Goal: Task Accomplishment & Management: Complete application form

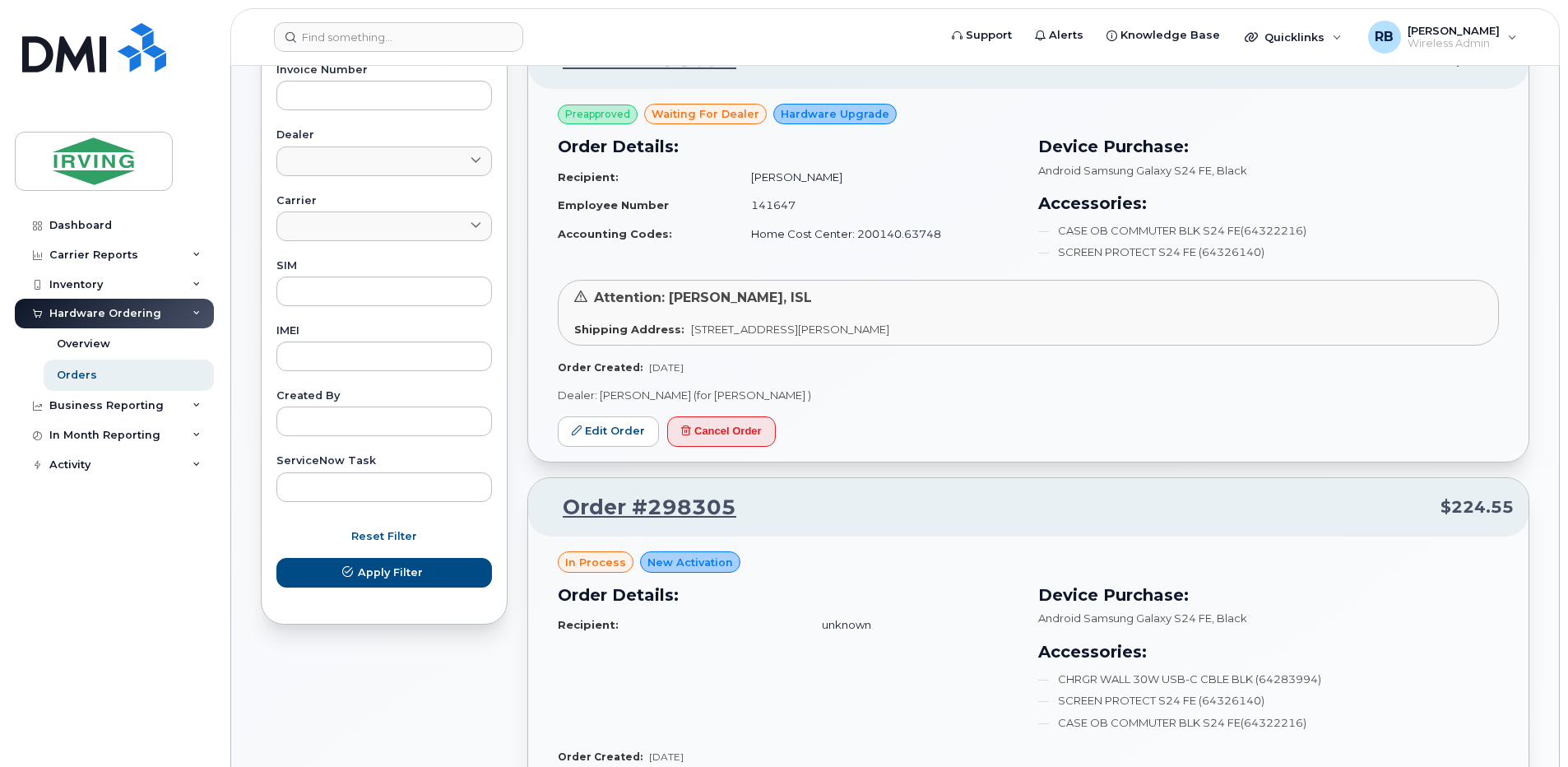
scroll to position [658, 0]
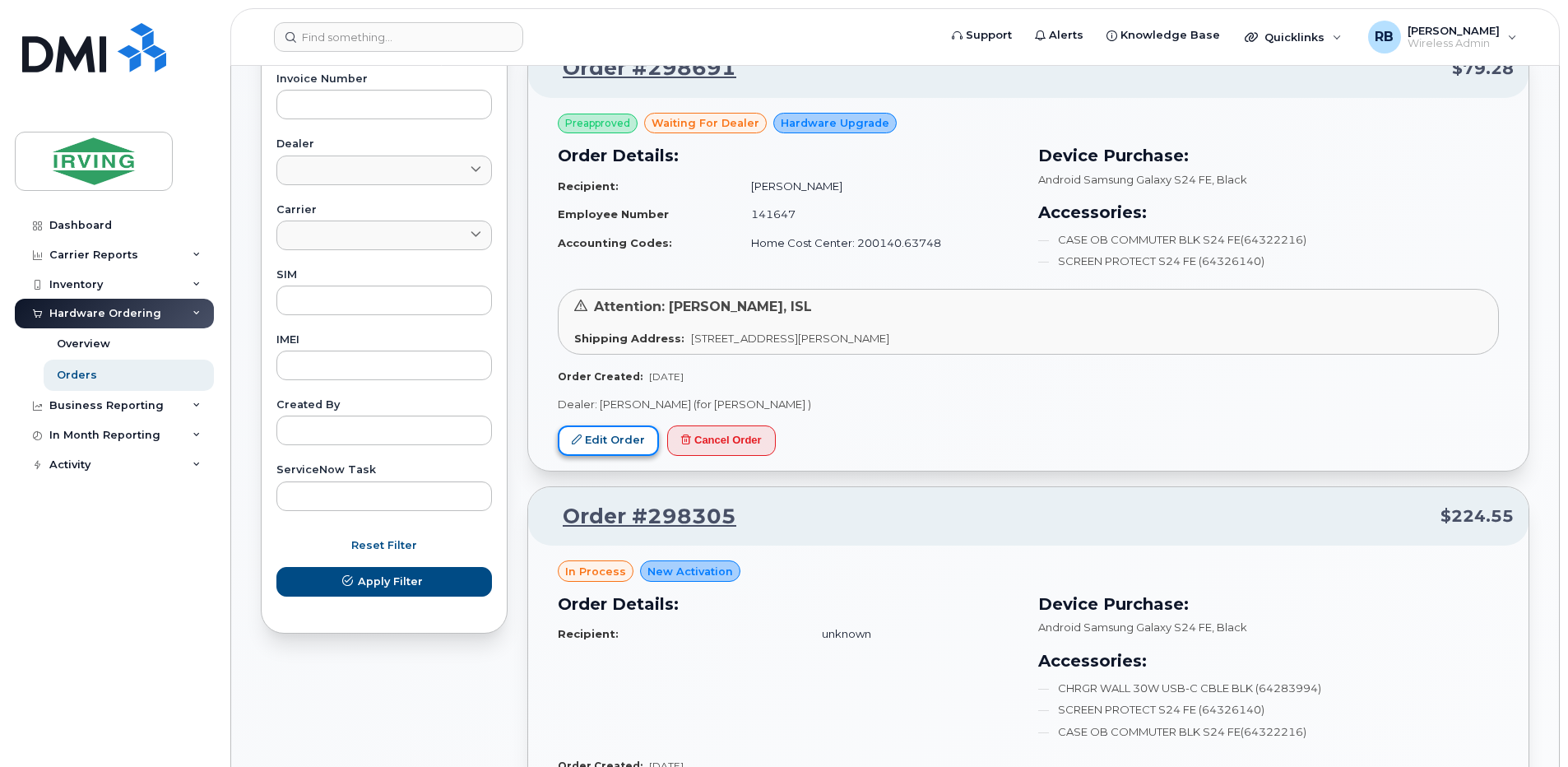
click at [607, 435] on link "Edit Order" at bounding box center [608, 441] width 102 height 31
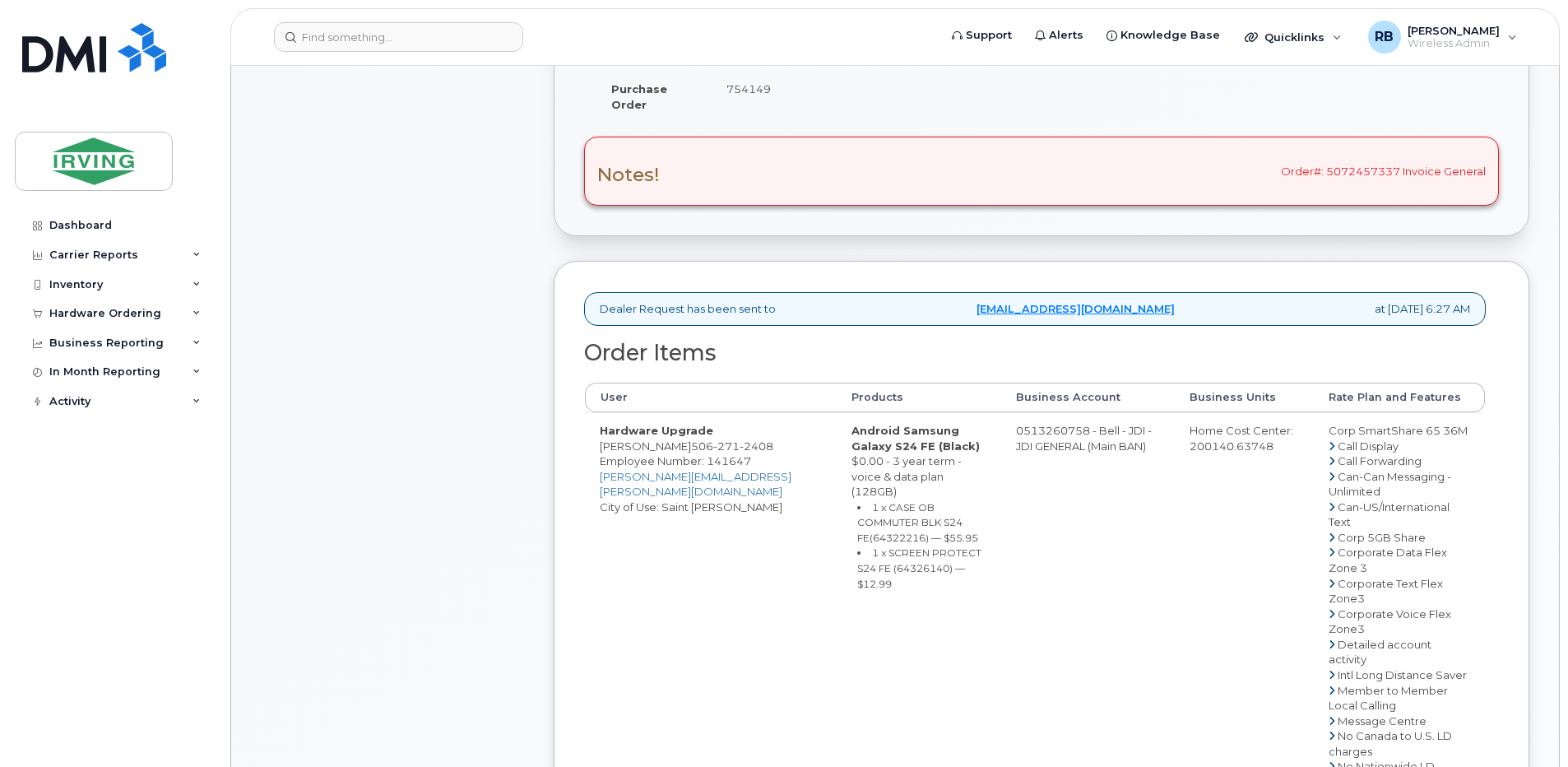
scroll to position [439, 0]
drag, startPoint x: 1058, startPoint y: 431, endPoint x: 996, endPoint y: 431, distance: 62.0
copy td "513260758"
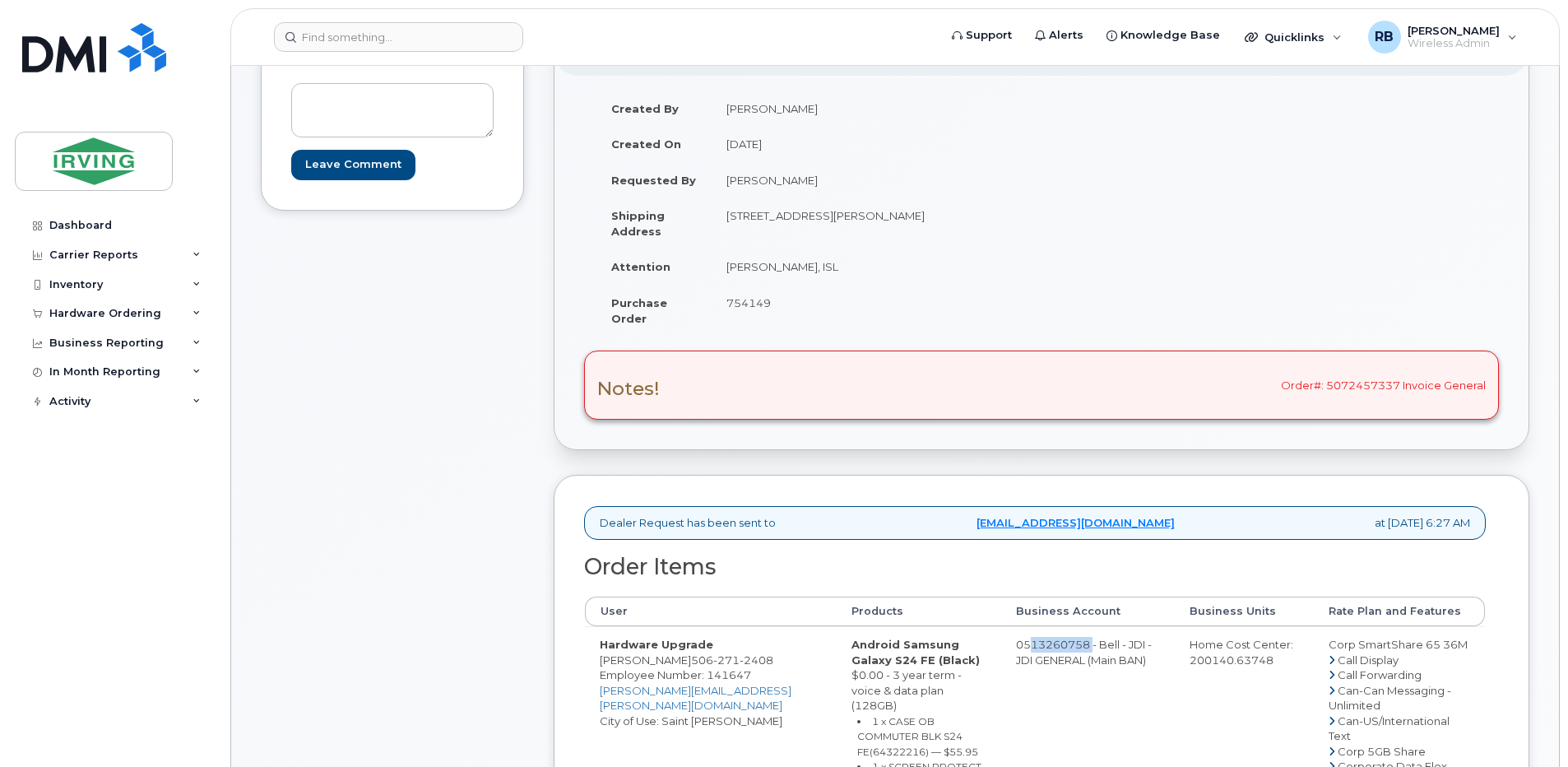
scroll to position [220, 0]
click at [756, 276] on td "[PERSON_NAME], ISL" at bounding box center [870, 268] width 318 height 36
drag, startPoint x: 798, startPoint y: 271, endPoint x: 726, endPoint y: 277, distance: 72.2
click at [726, 277] on td "[PERSON_NAME], ISL" at bounding box center [870, 268] width 318 height 36
copy td "[PERSON_NAME]"
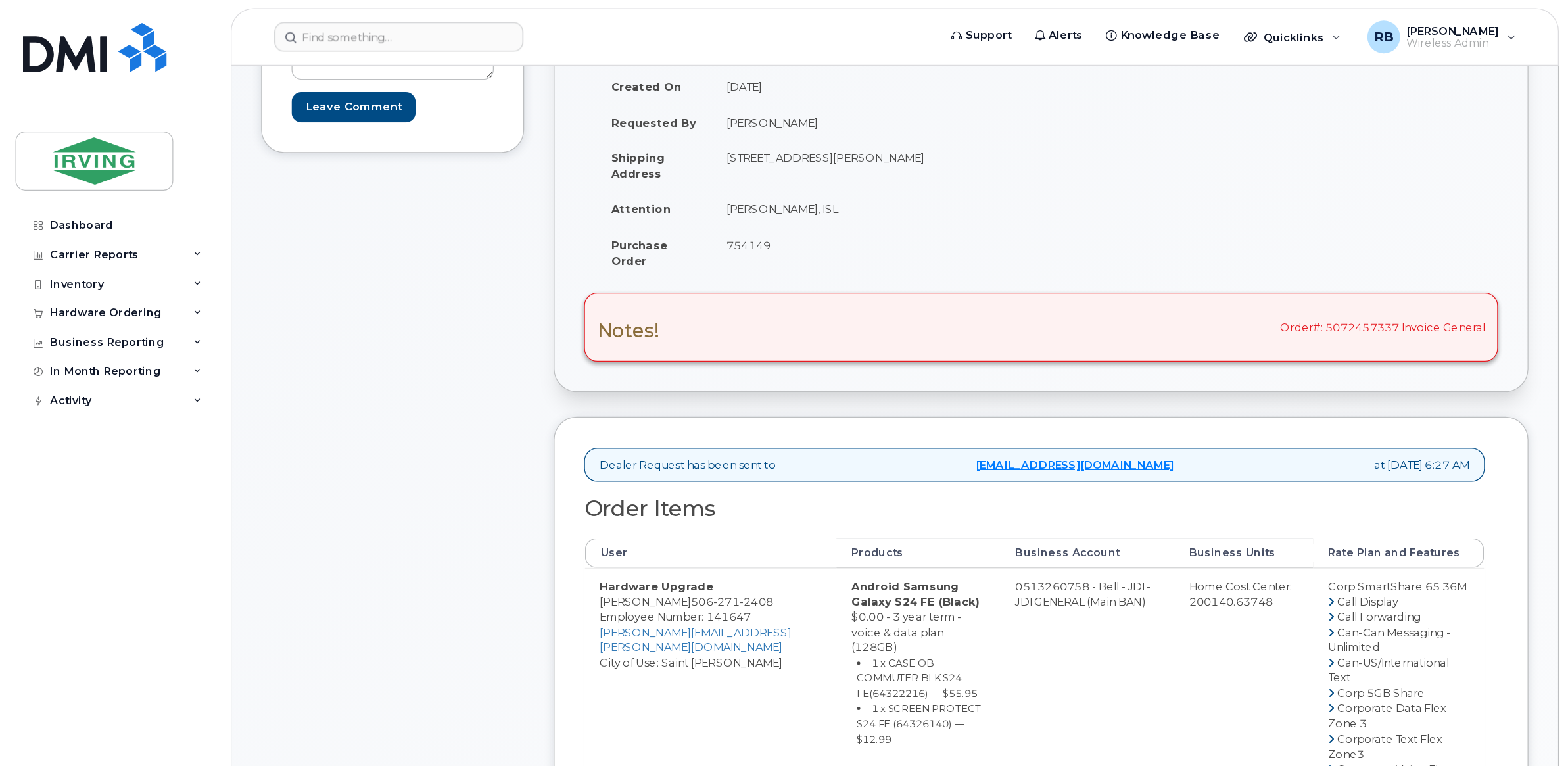
scroll to position [263, 0]
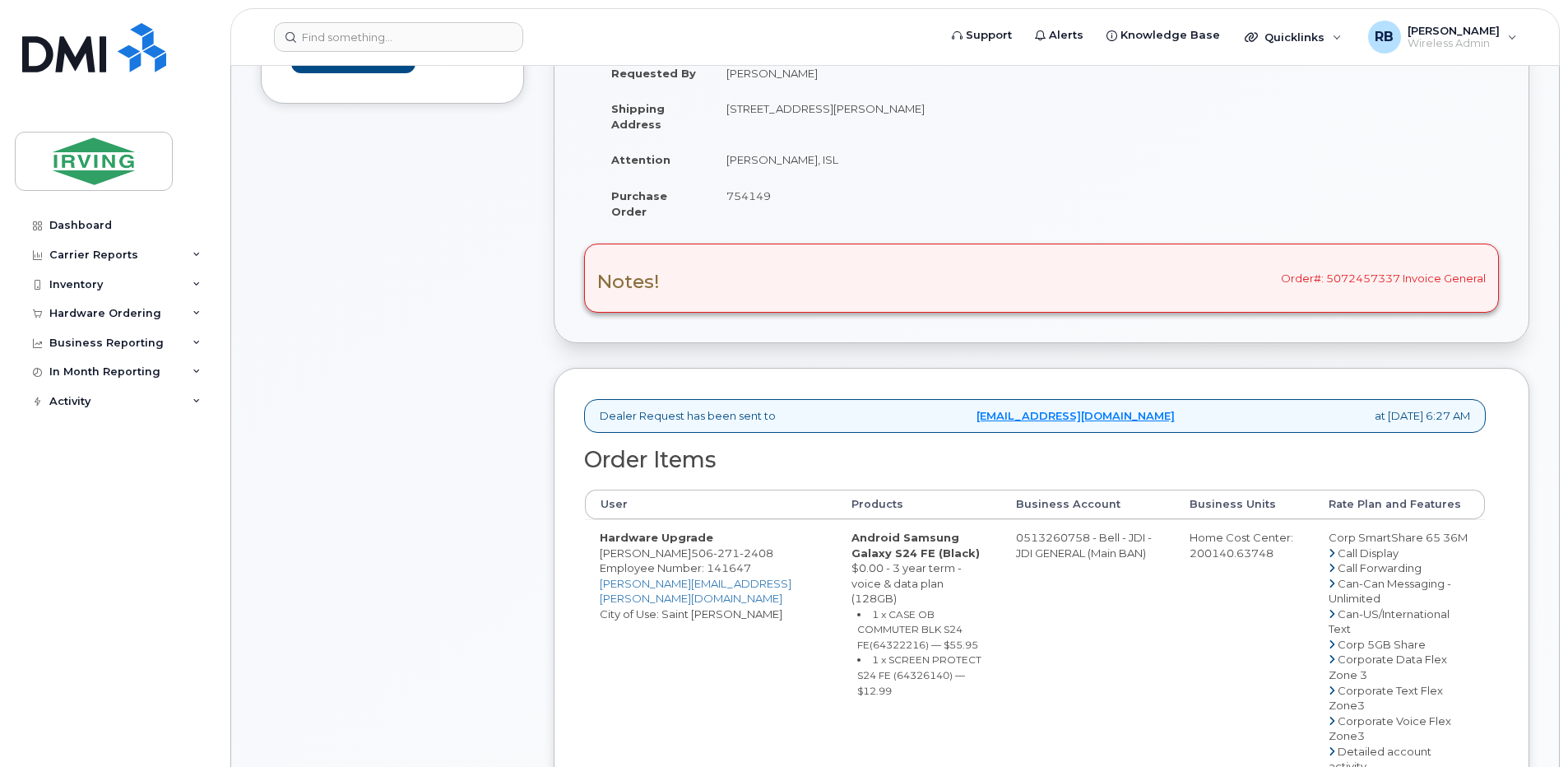
drag, startPoint x: 673, startPoint y: 553, endPoint x: 599, endPoint y: 554, distance: 74.0
copy td "Kate Comeau"
click at [857, 609] on small "1 x CASE OB COMMUTER BLK S24 FE(64322216) — $55.95" at bounding box center [918, 630] width 121 height 43
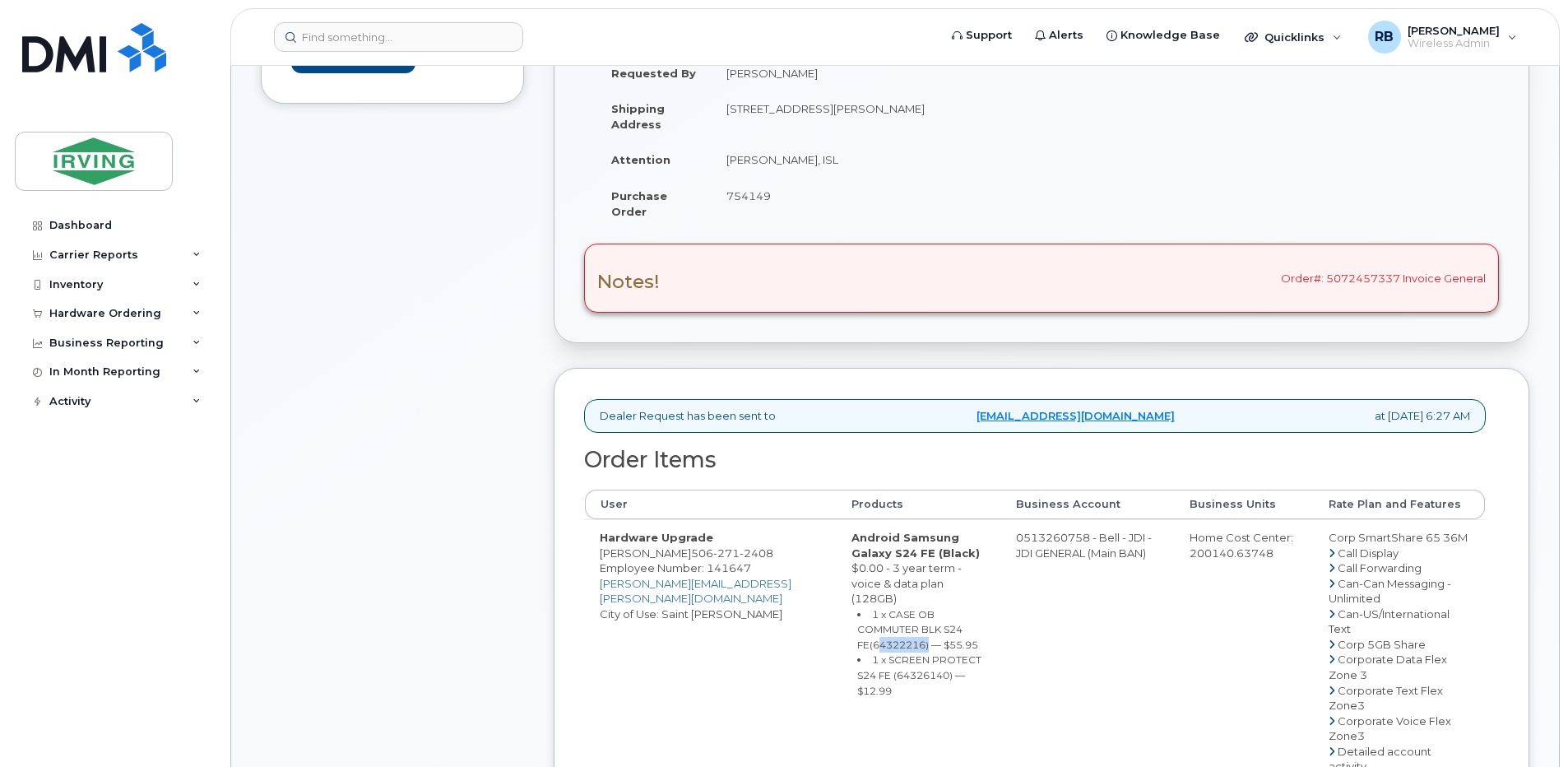
click at [857, 609] on small "1 x CASE OB COMMUTER BLK S24 FE(64322216) — $55.95" at bounding box center [918, 630] width 121 height 43
copy small "64322216"
click at [857, 653] on small "1 x SCREEN PROTECT S24 FE (64326140) — $12.99" at bounding box center [919, 675] width 124 height 43
copy small "64326140"
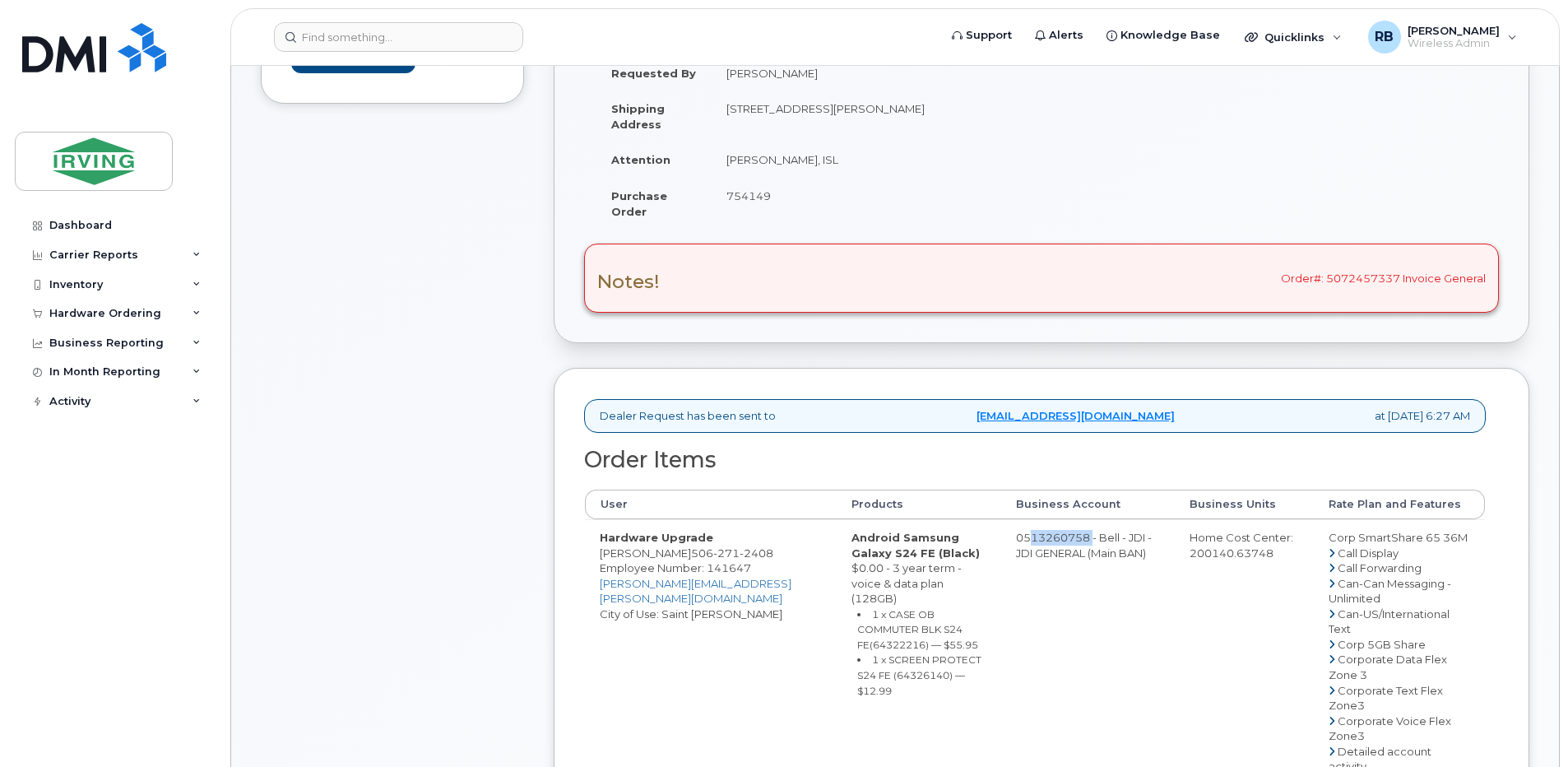
drag, startPoint x: 996, startPoint y: 544, endPoint x: 1058, endPoint y: 539, distance: 62.2
copy td "513260758"
click at [714, 553] on span "271" at bounding box center [727, 553] width 26 height 13
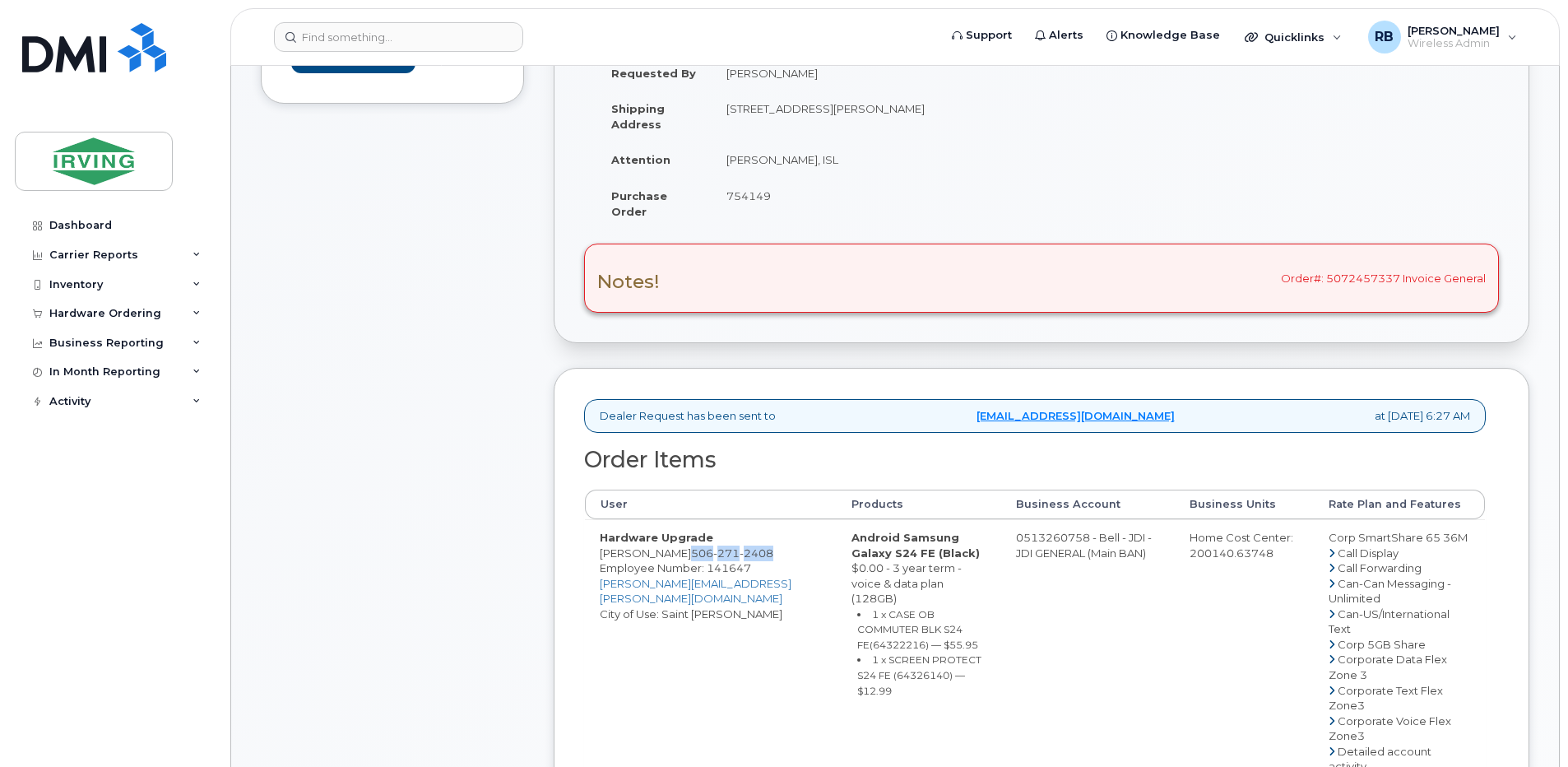
copy span "506 271 2408"
click at [348, 339] on div "Comments Leave Comment" at bounding box center [392, 703] width 264 height 1593
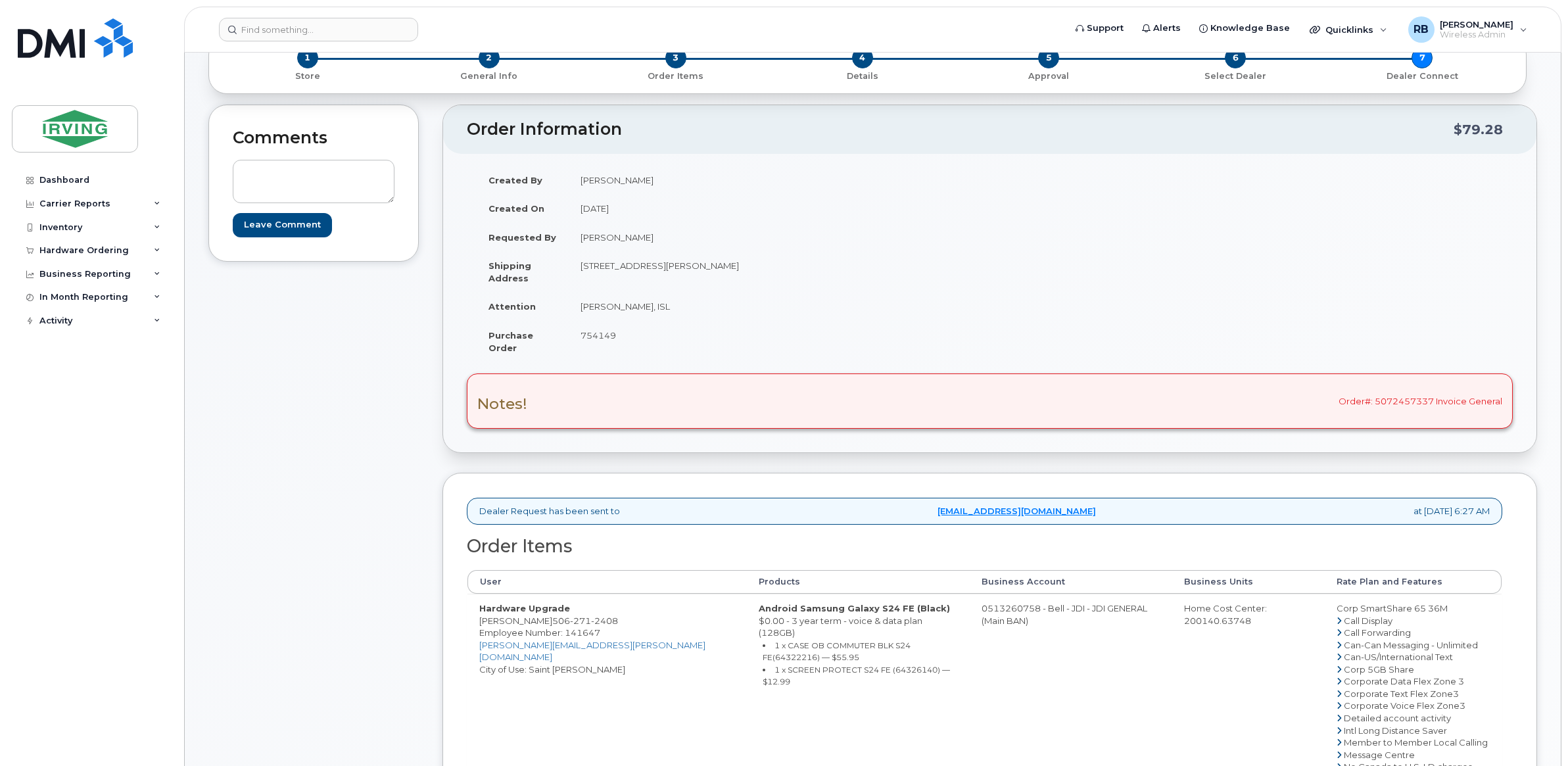
scroll to position [43, 0]
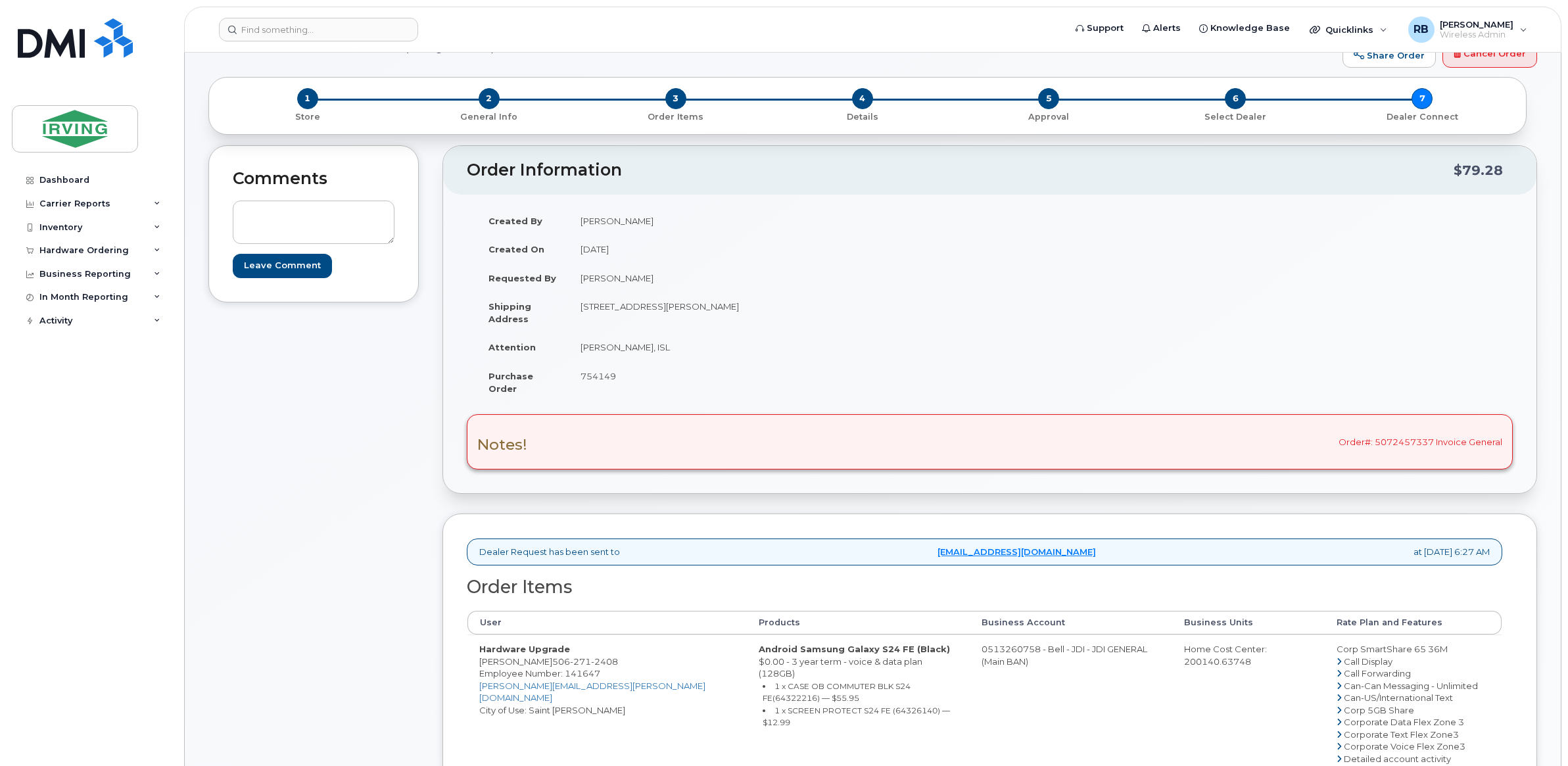
click at [311, 509] on div "Comments Leave Comment" at bounding box center [313, 683] width 211 height 1077
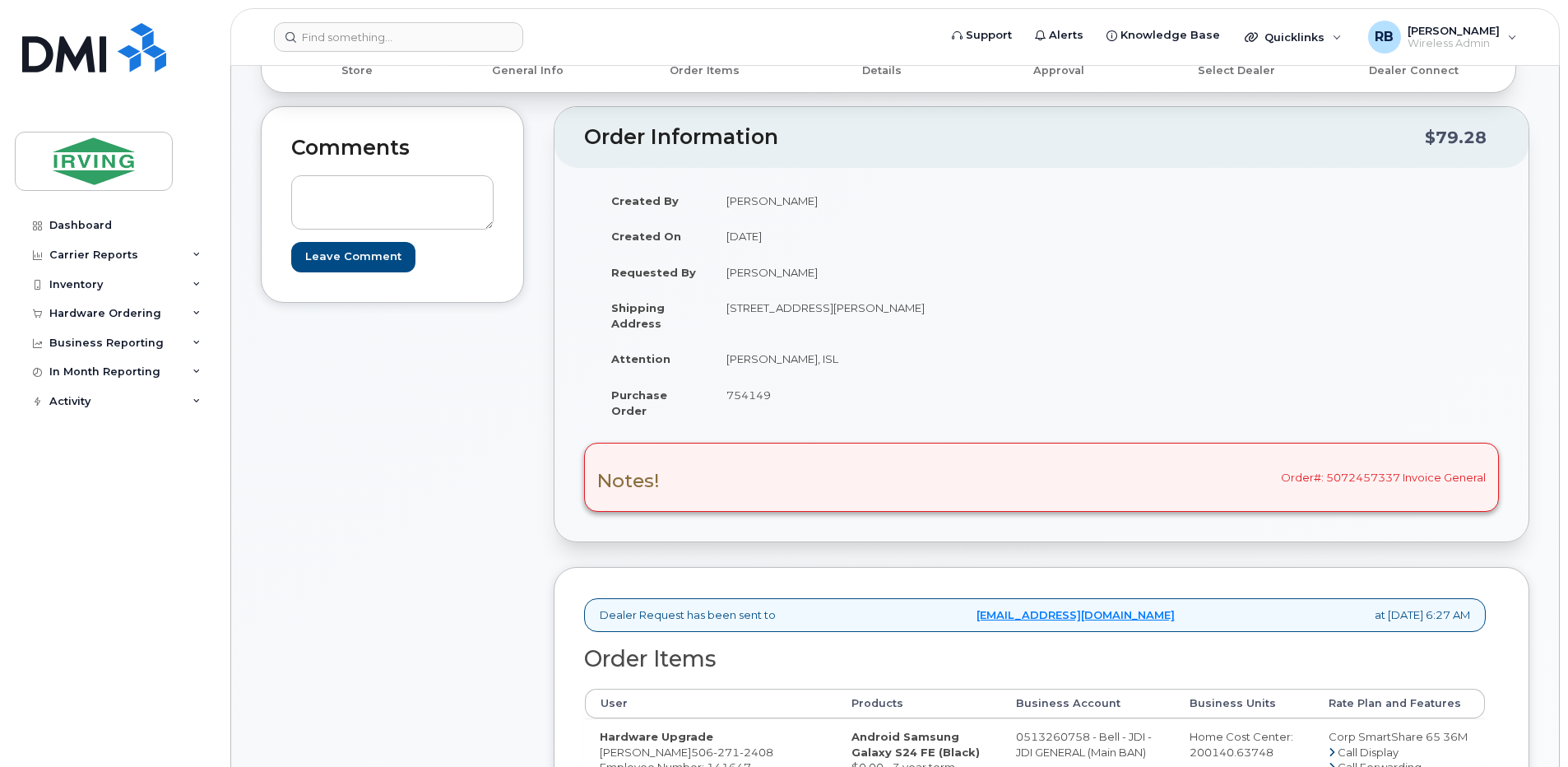
scroll to position [220, 0]
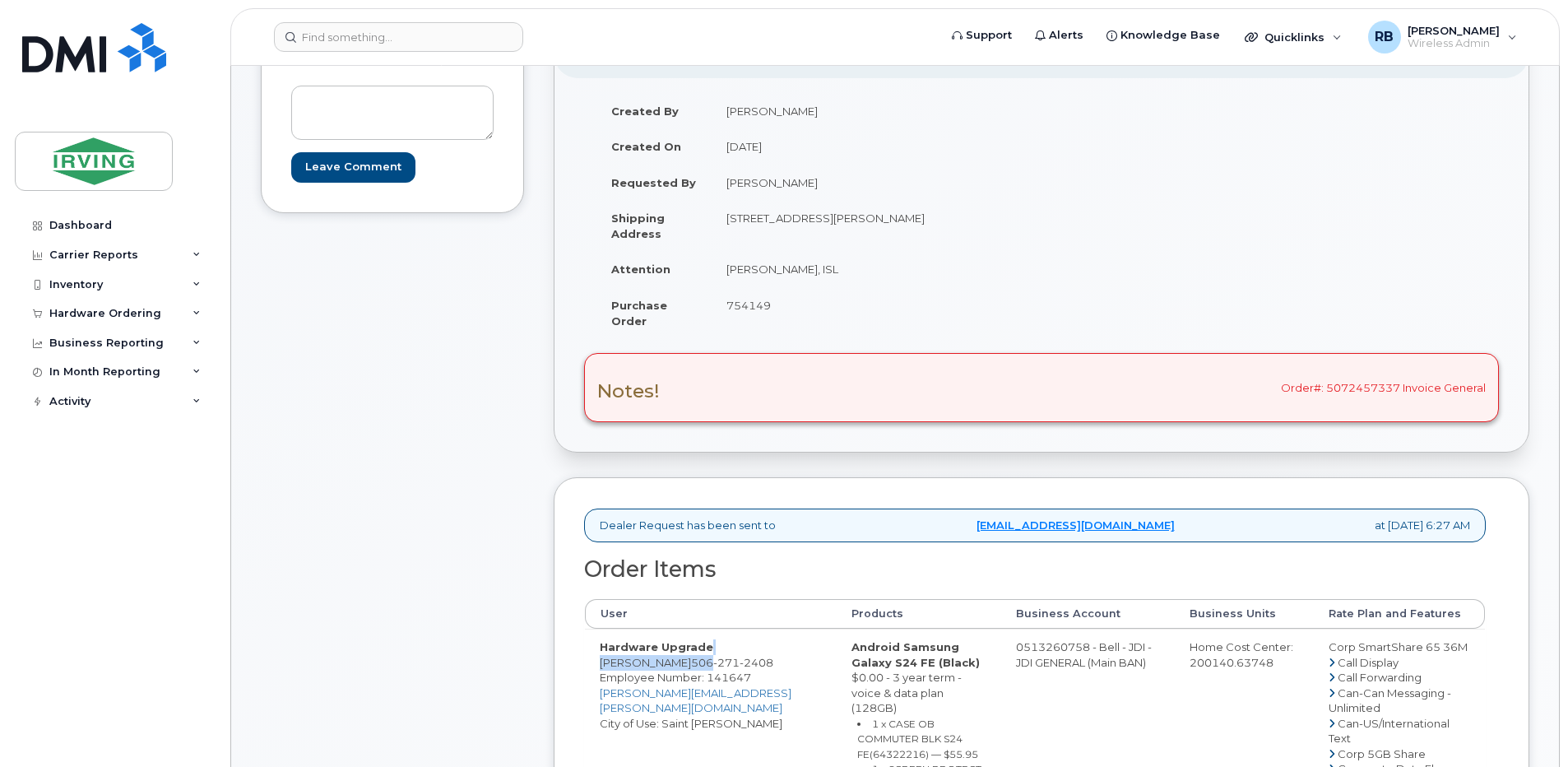
drag, startPoint x: 703, startPoint y: 658, endPoint x: 680, endPoint y: 679, distance: 31.1
click at [691, 661] on span "506 271 2408" at bounding box center [732, 663] width 82 height 13
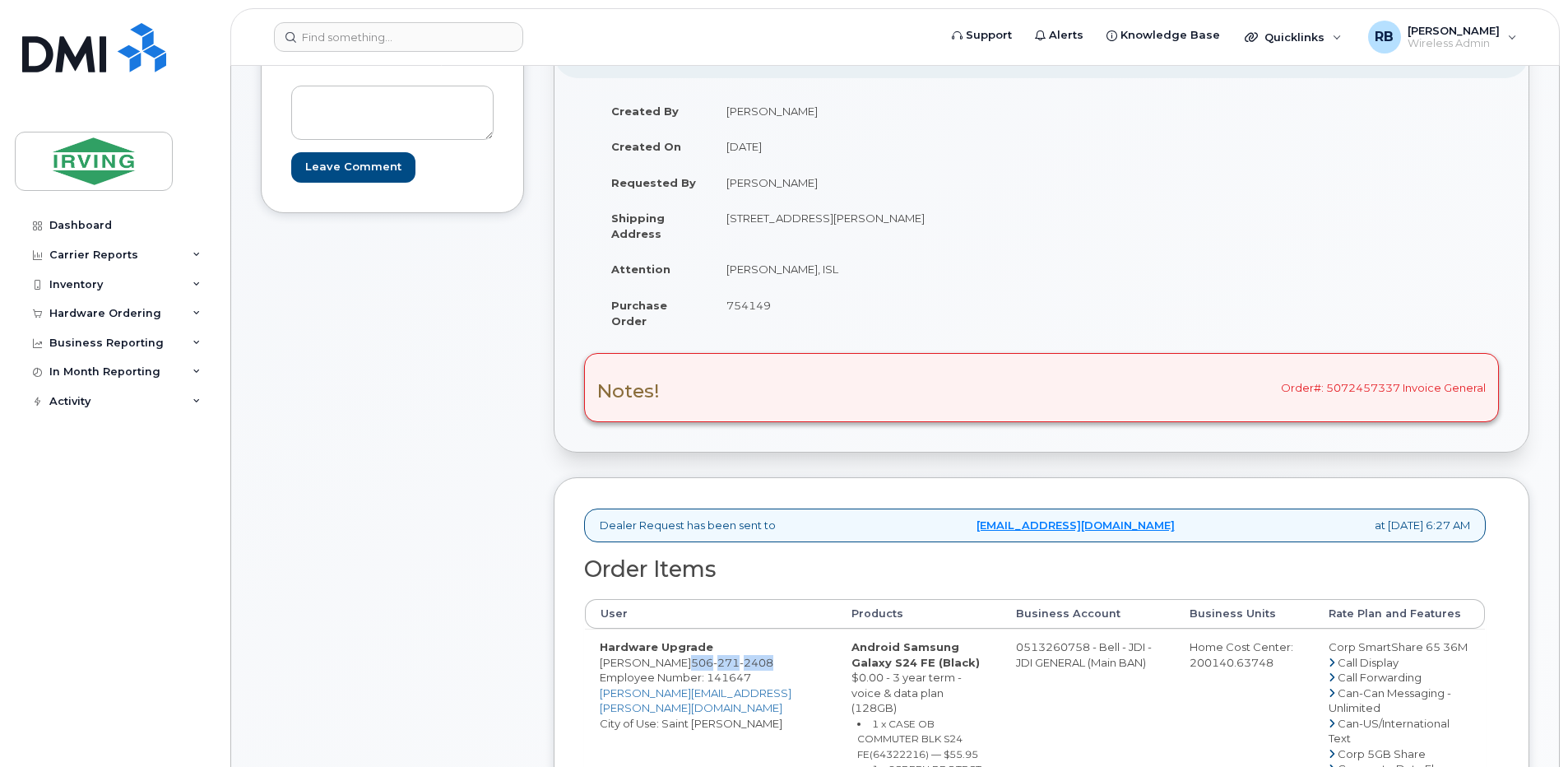
copy span "506 271 2408"
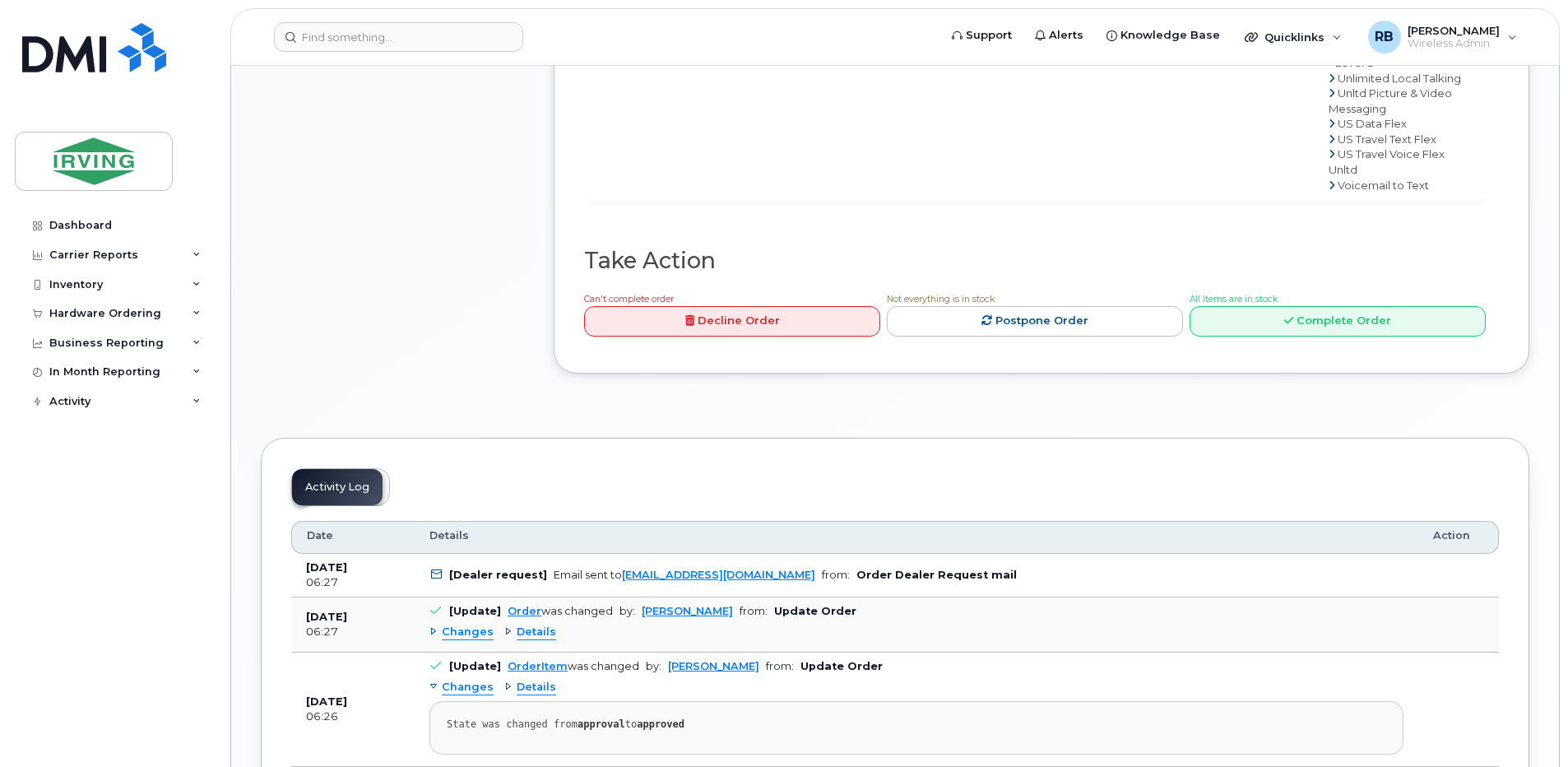
scroll to position [1646, 0]
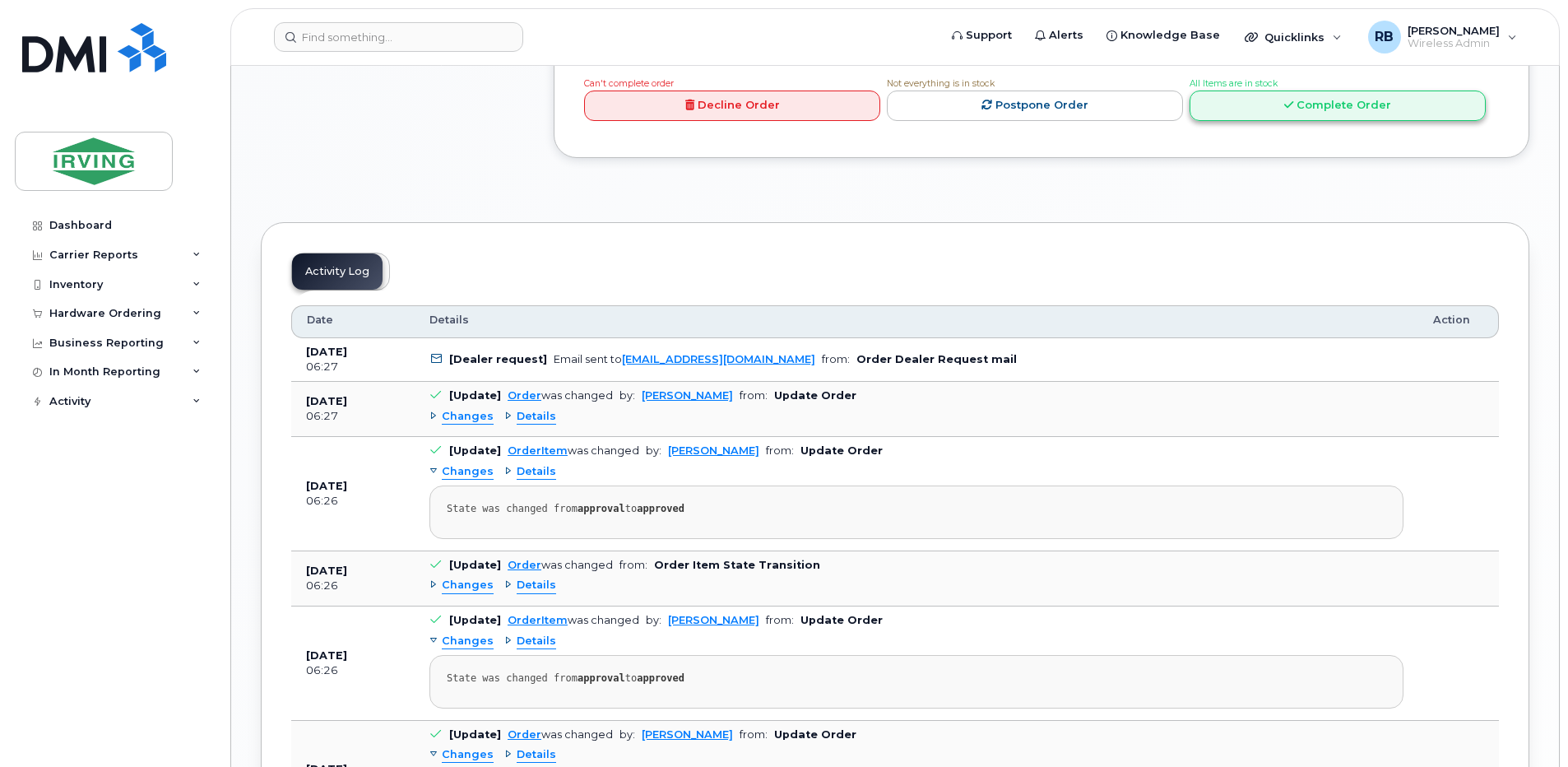
click at [1207, 121] on link "Complete Order" at bounding box center [1338, 105] width 296 height 31
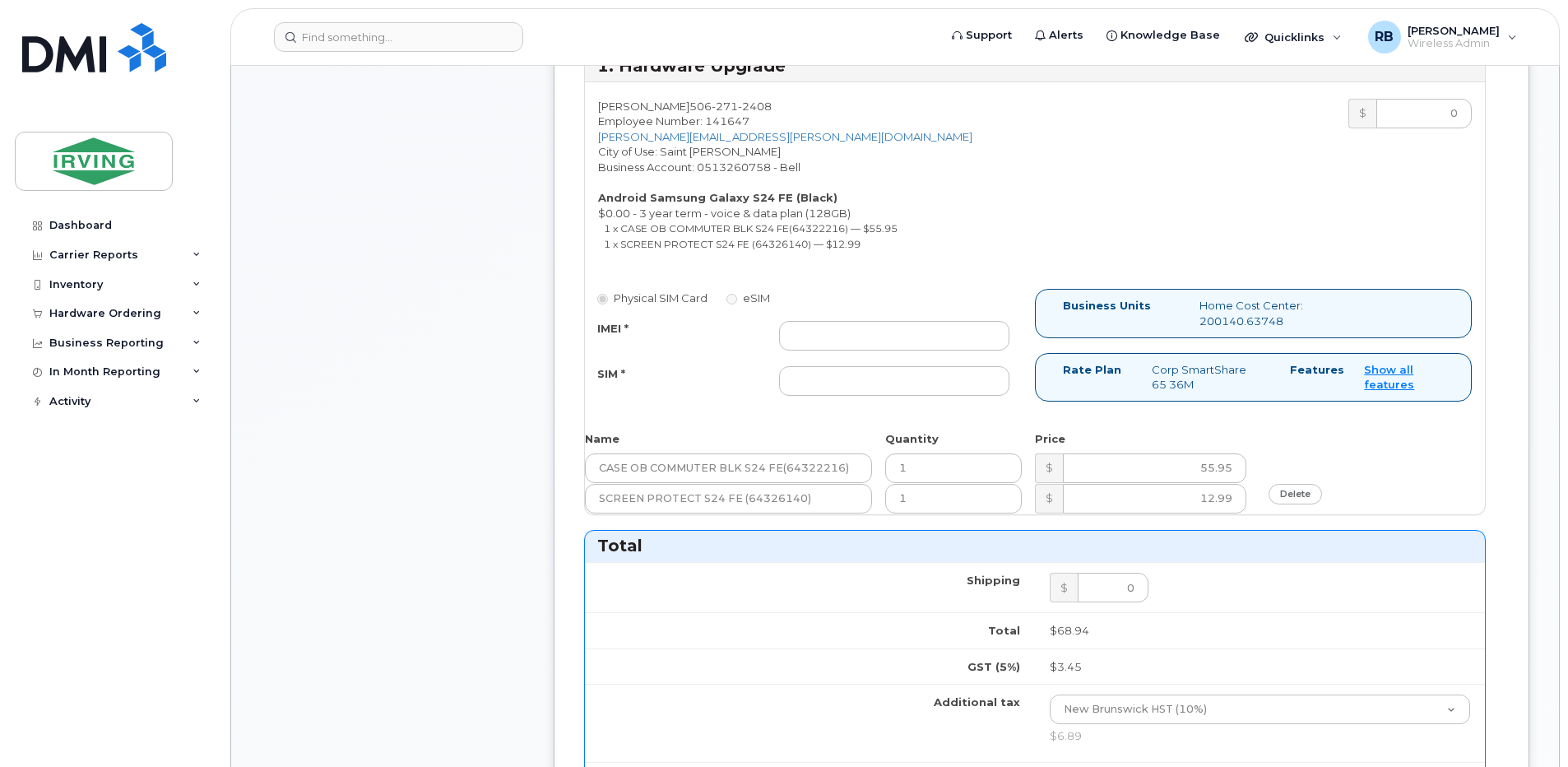
scroll to position [768, 0]
click at [868, 342] on input "IMEI *" at bounding box center [893, 336] width 230 height 30
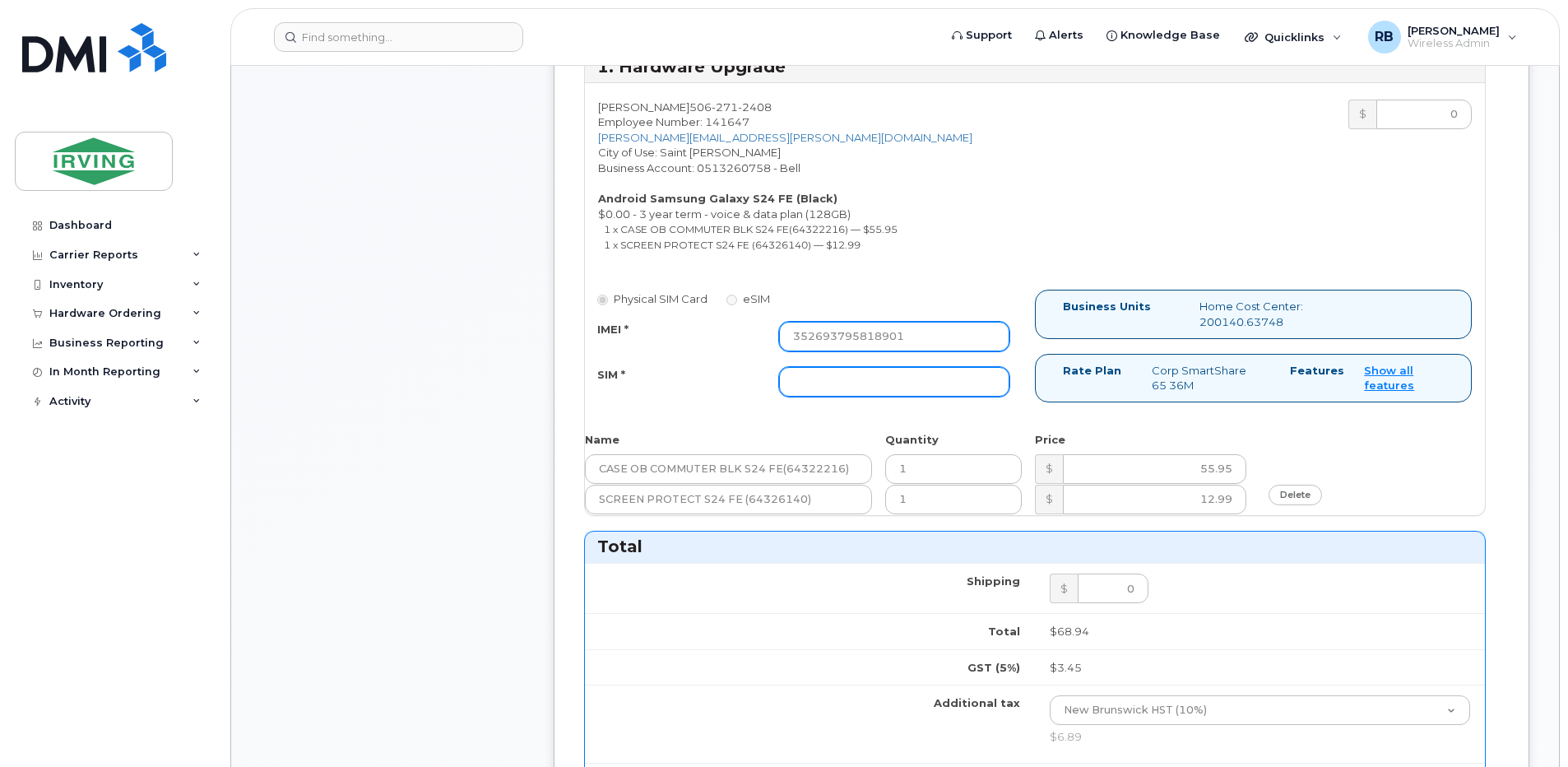
type input "352693795818901"
click at [835, 390] on input "SIM *" at bounding box center [893, 382] width 230 height 30
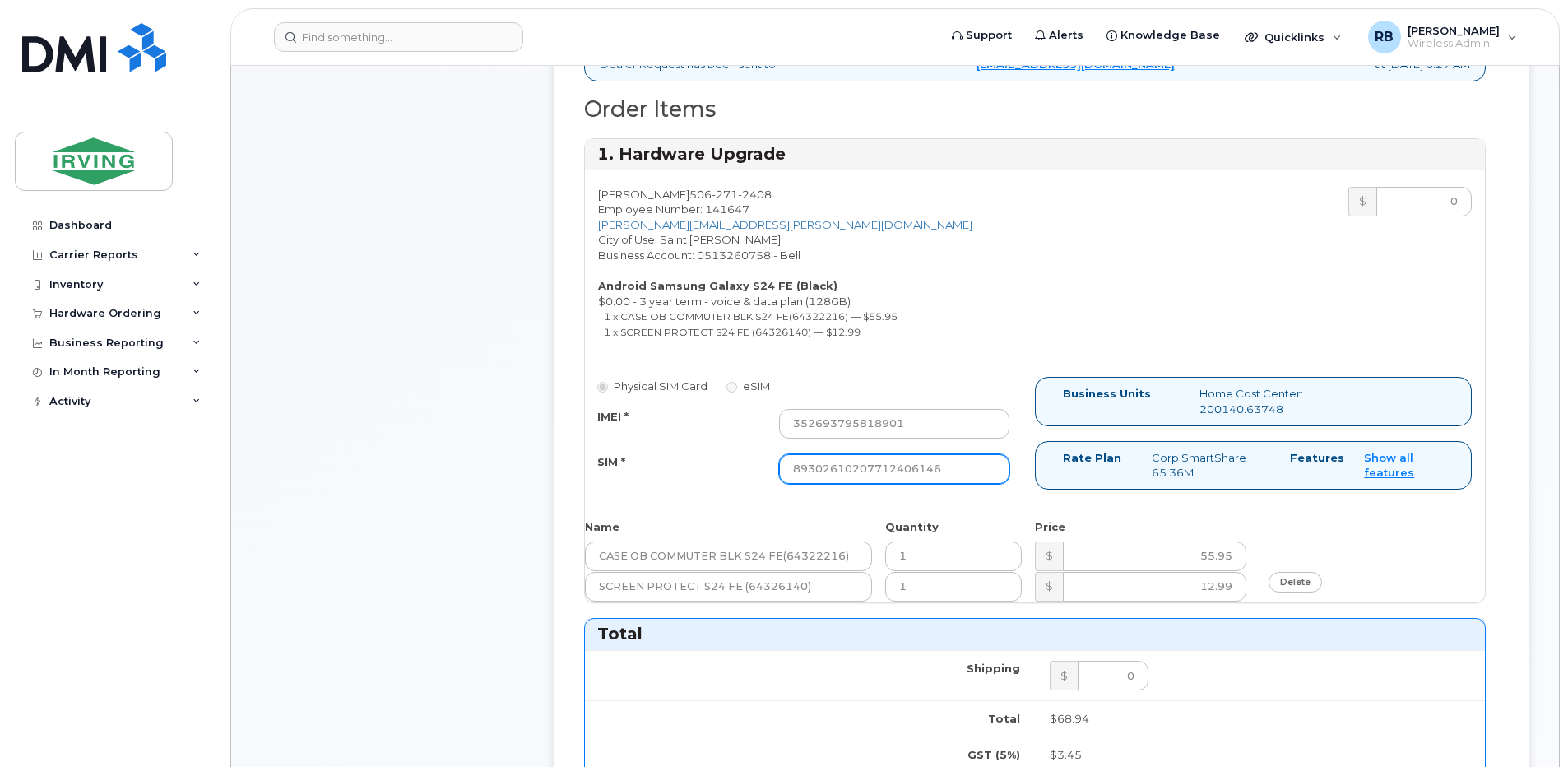
scroll to position [658, 0]
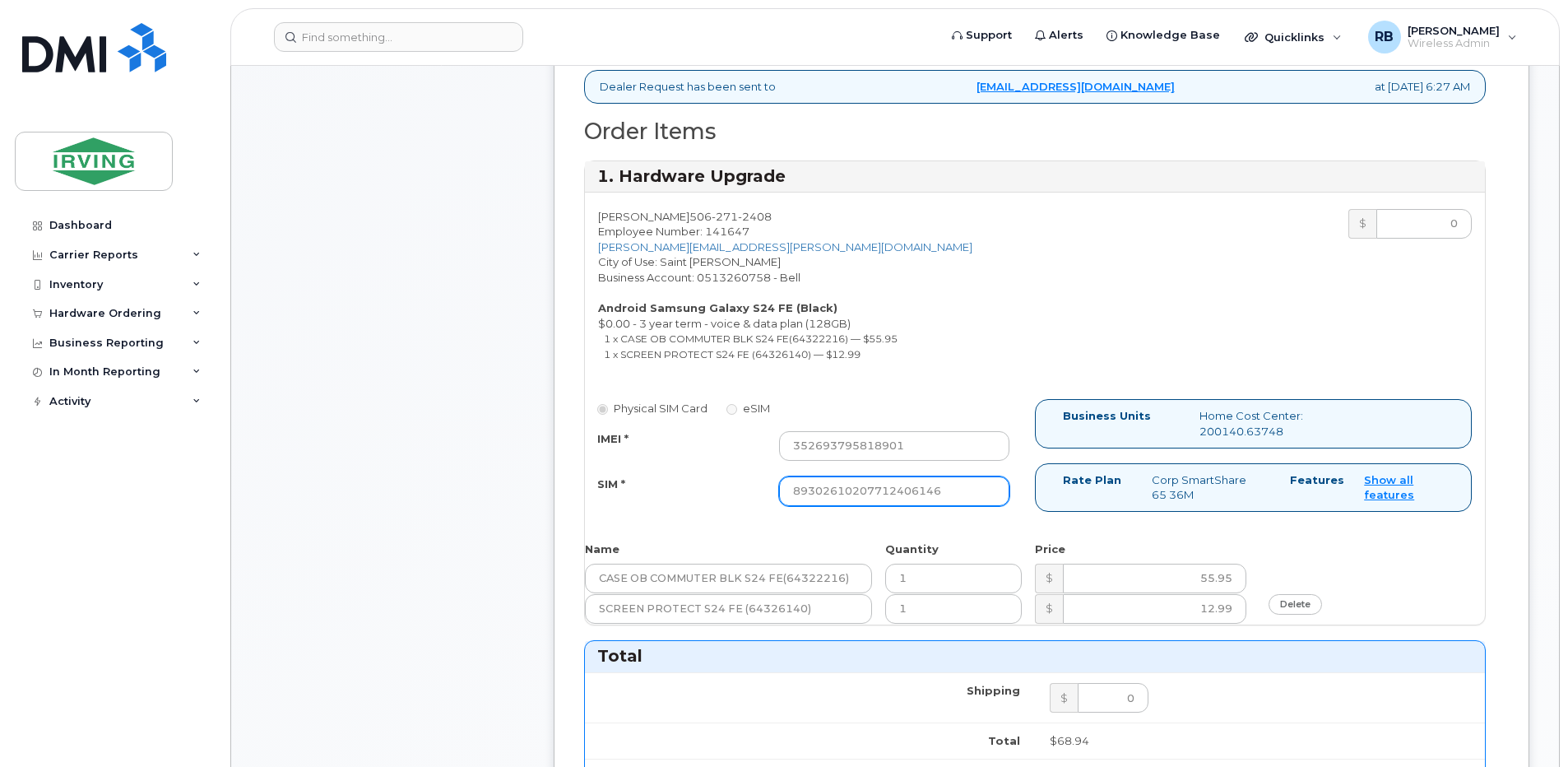
type input "89302610207712406146"
click at [515, 463] on div "Comments Leave Comment" at bounding box center [392, 528] width 264 height 1902
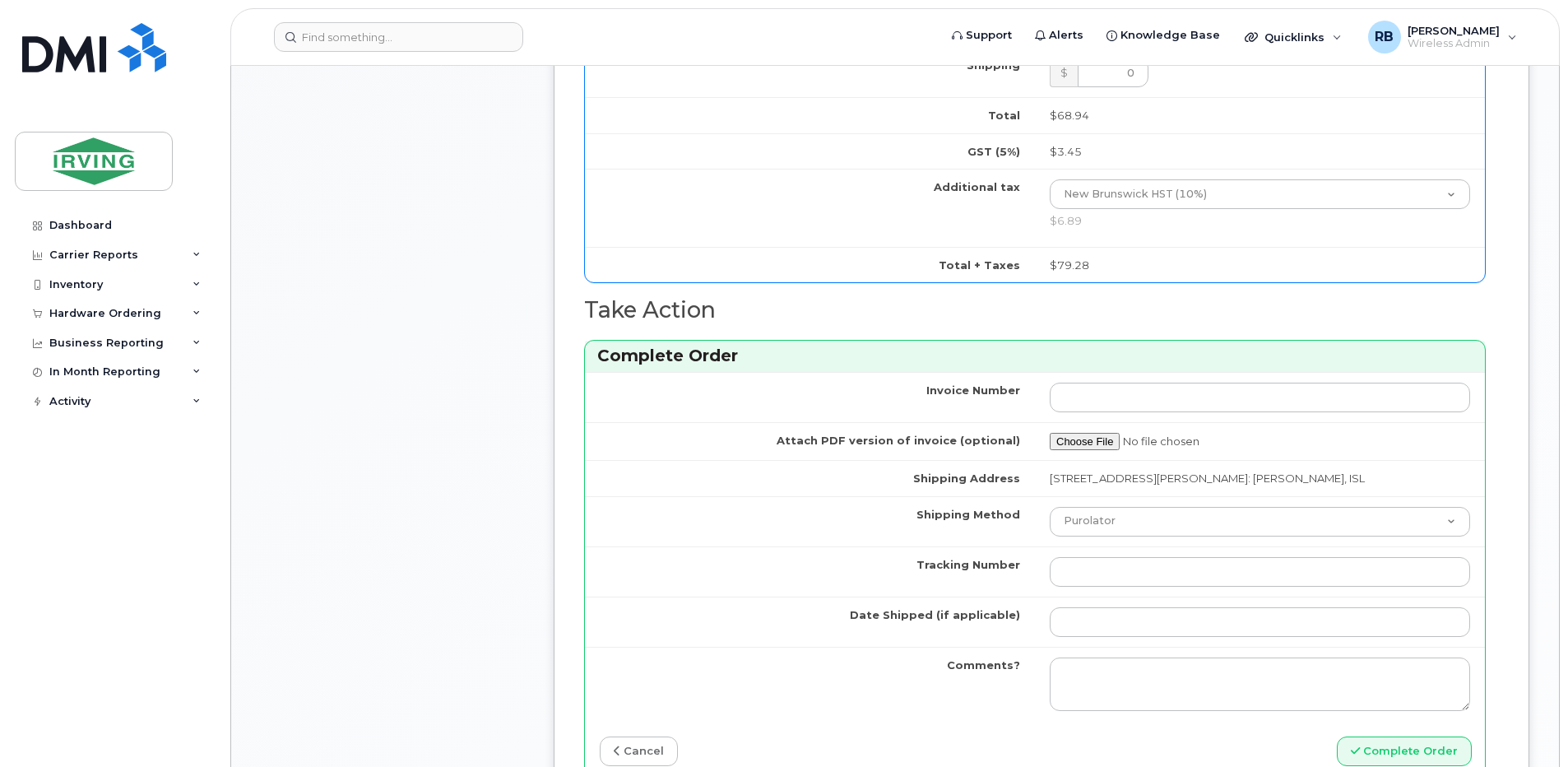
scroll to position [1317, 0]
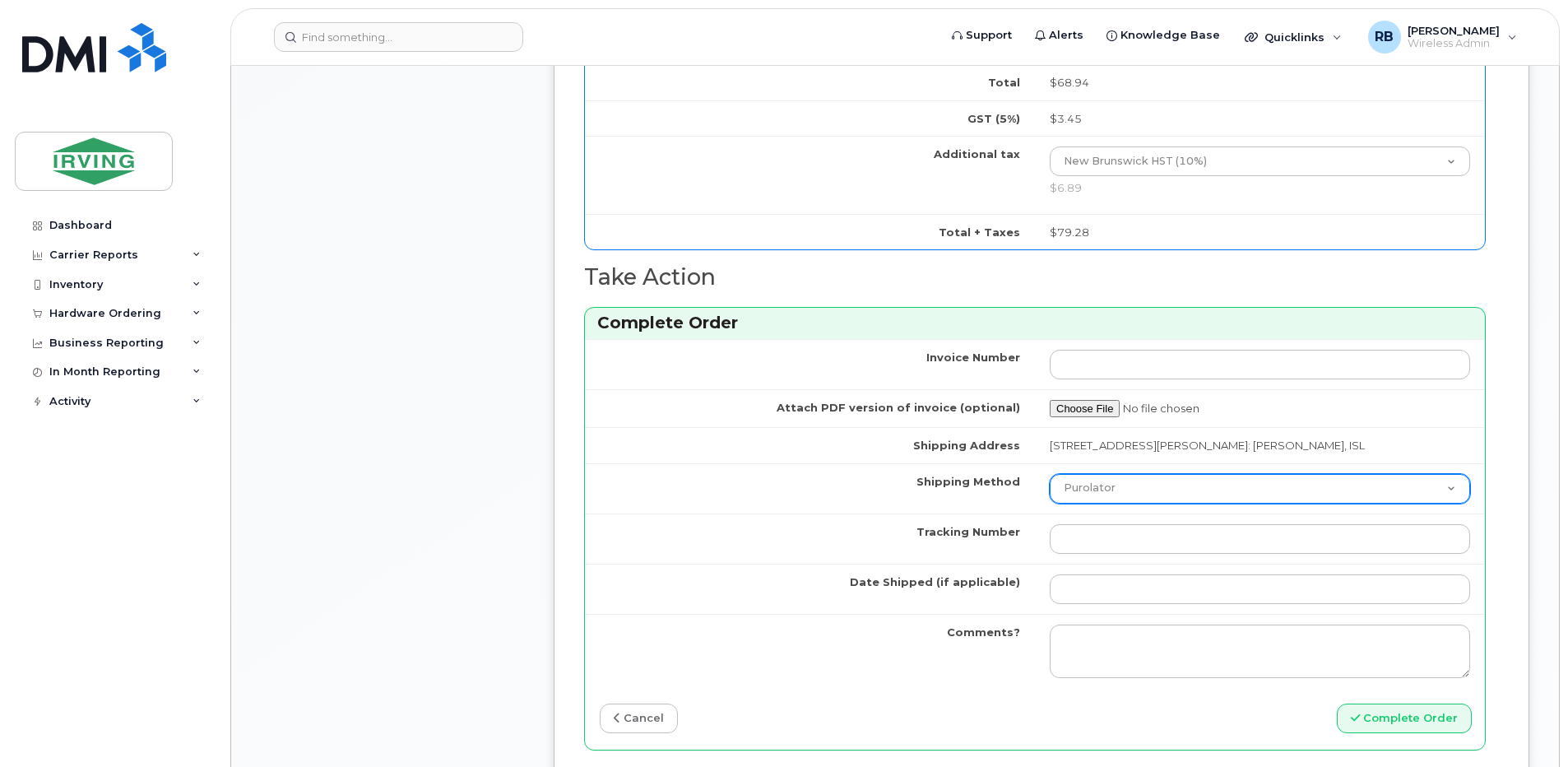
click at [1068, 503] on select "Purolator UPS FedEx Canada Post Courier Other Drop Off Pick Up" at bounding box center [1260, 489] width 420 height 30
select select "Drop Off"
click at [1050, 489] on select "Purolator UPS FedEx Canada Post Courier Other Drop Off Pick Up" at bounding box center [1260, 489] width 420 height 30
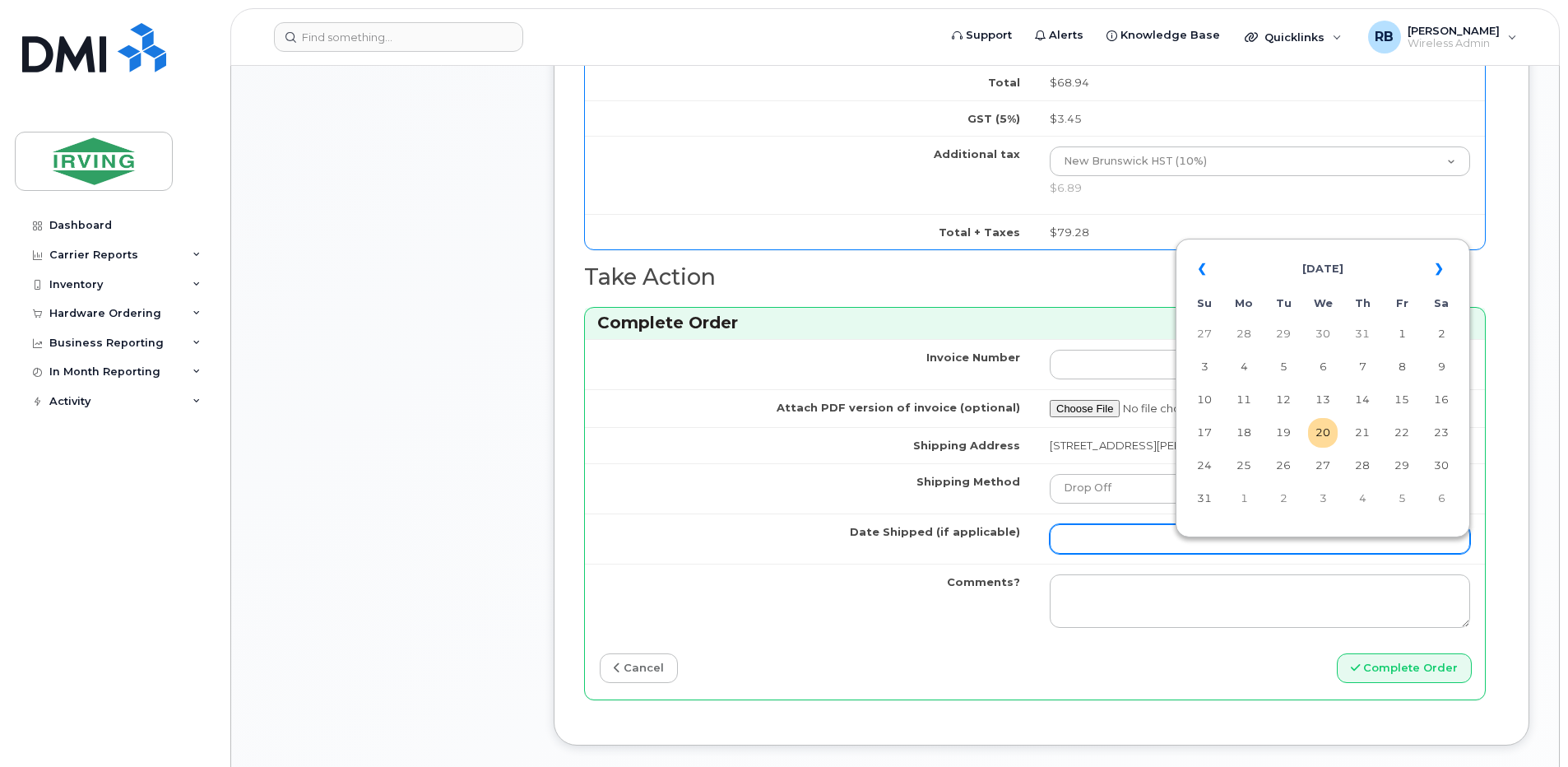
click at [1121, 547] on input "Date Shipped (if applicable)" at bounding box center [1260, 540] width 420 height 30
click at [1399, 433] on td "22" at bounding box center [1402, 433] width 30 height 30
type input "2025-08-22"
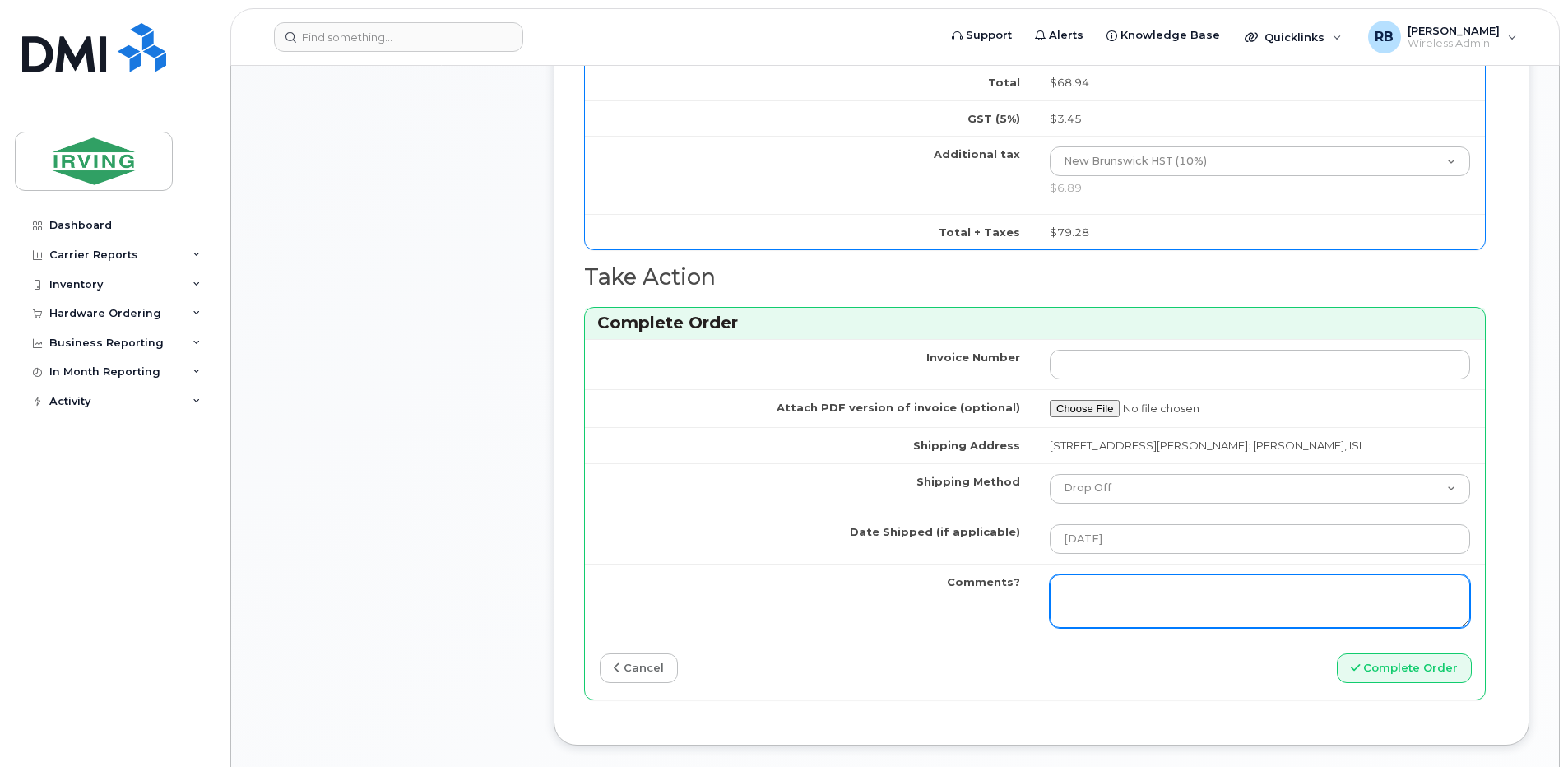
click at [1118, 604] on textarea "Comments?" at bounding box center [1260, 601] width 420 height 54
type textarea "Please be advised the order has been completed. SO#26198174 Allow 1-3 business …"
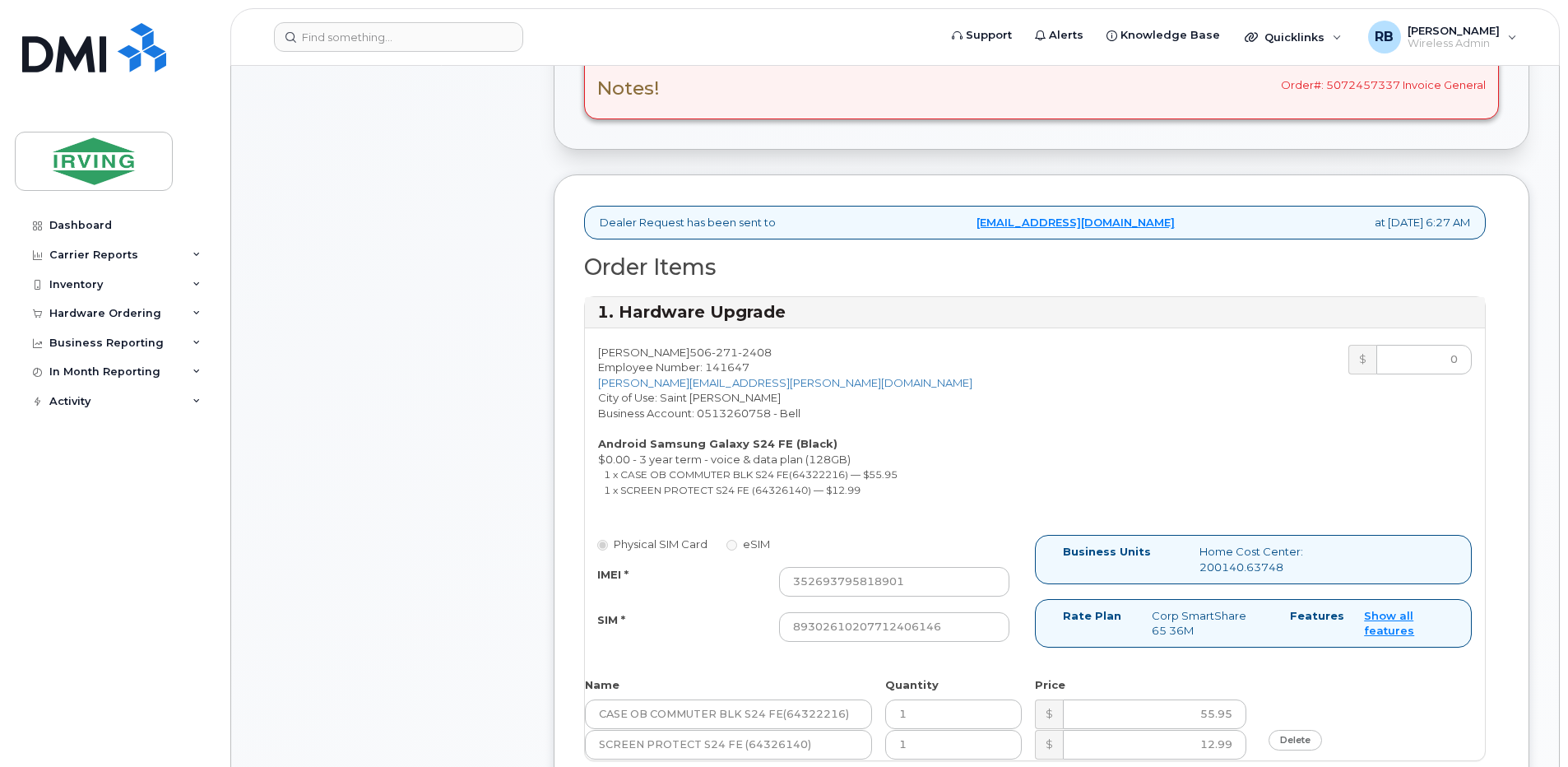
scroll to position [329, 0]
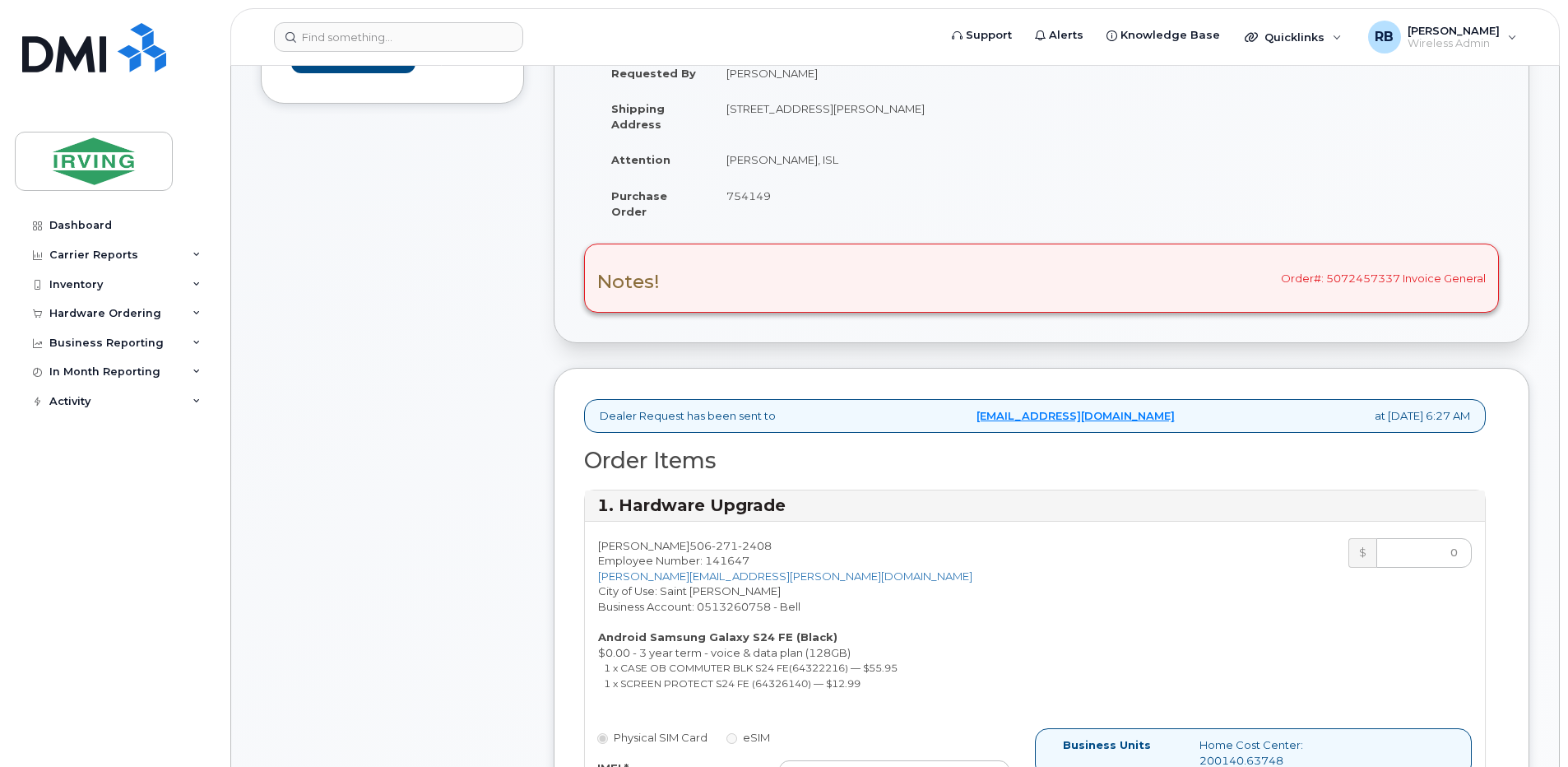
click at [746, 200] on span "754149" at bounding box center [749, 196] width 45 height 13
copy span "754149"
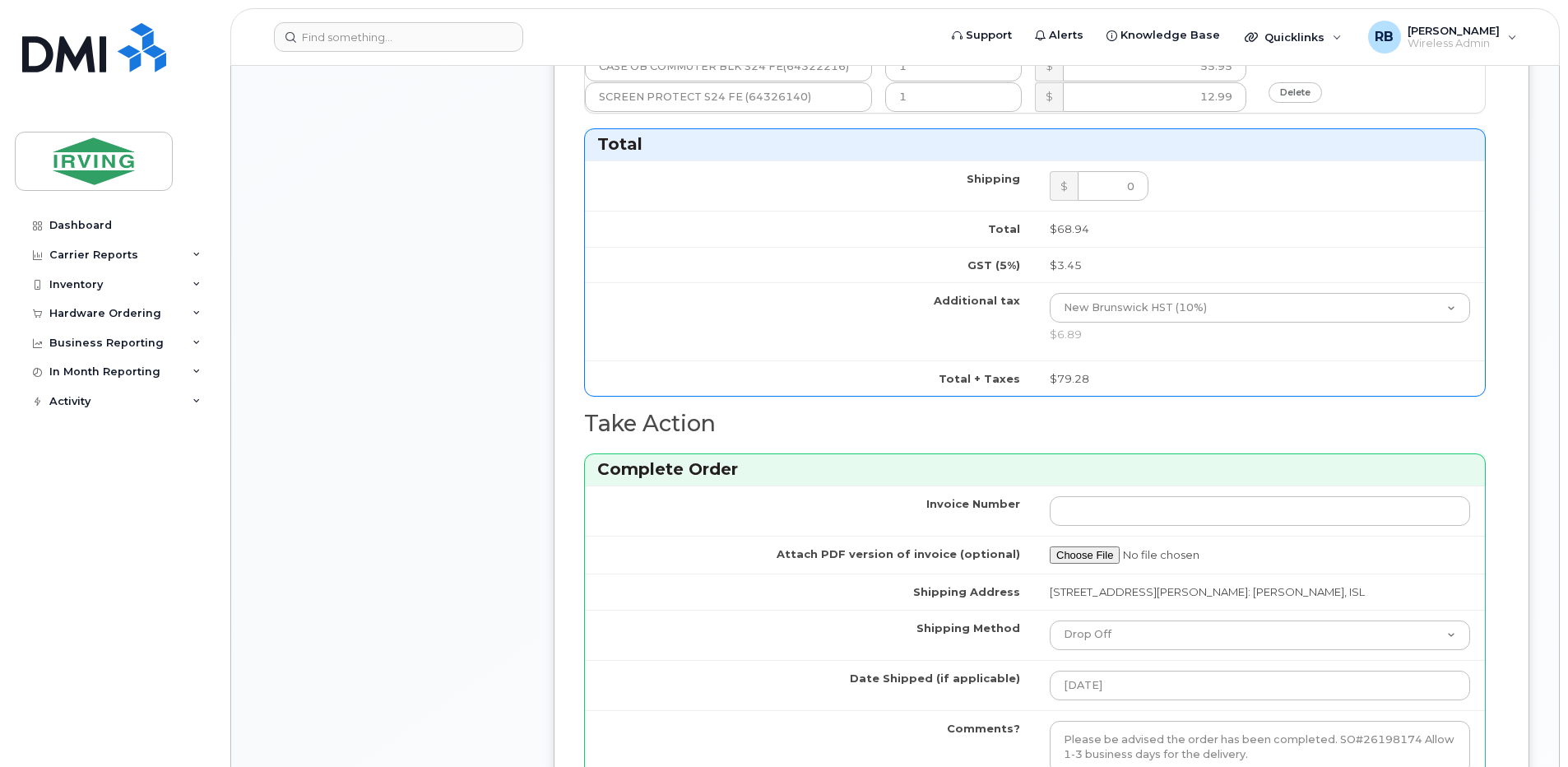
scroll to position [1208, 0]
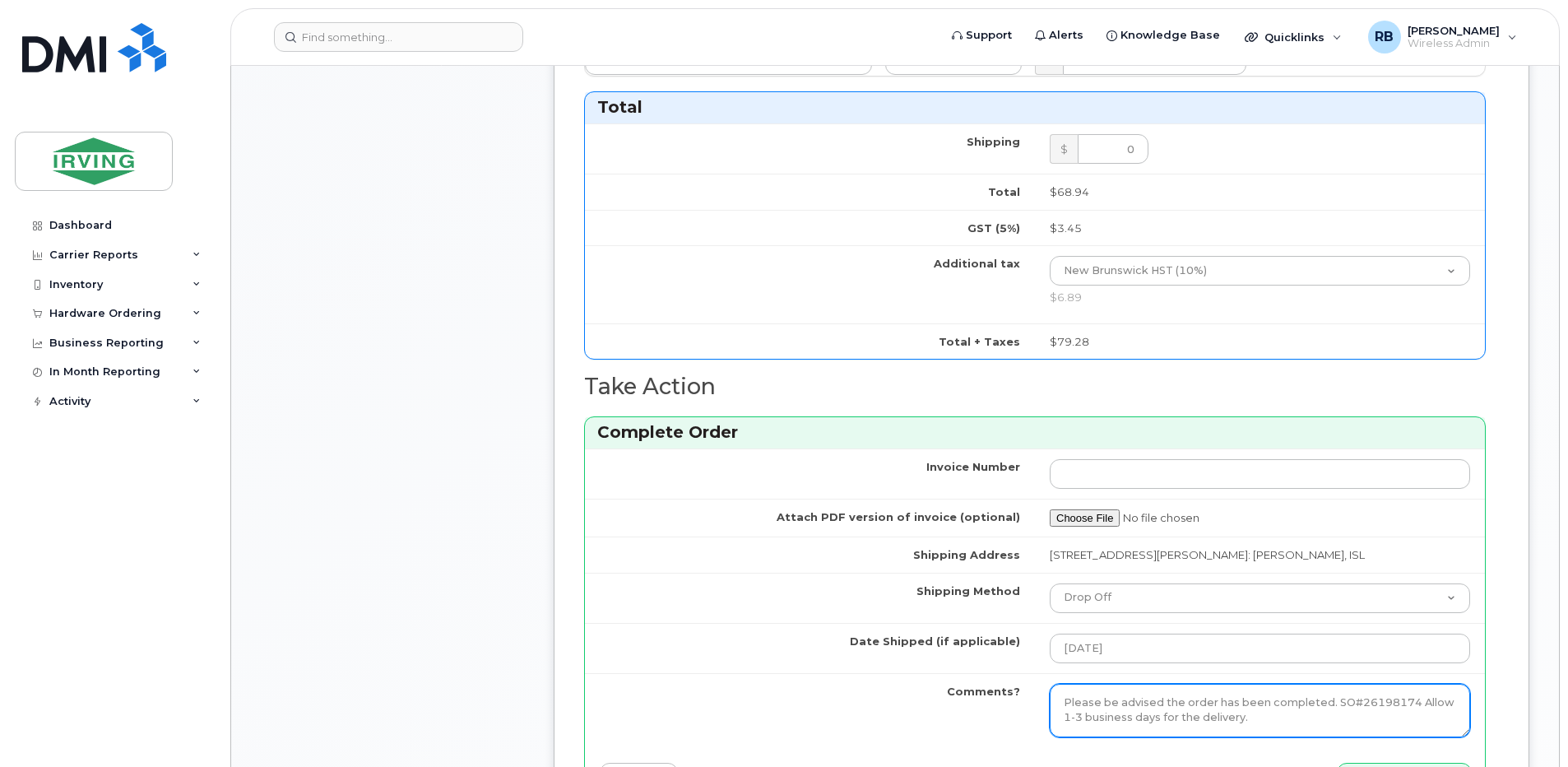
click at [1101, 729] on textarea "Please be advised the order has been completed. SO#26198174 Allow 1-3 business …" at bounding box center [1260, 711] width 420 height 54
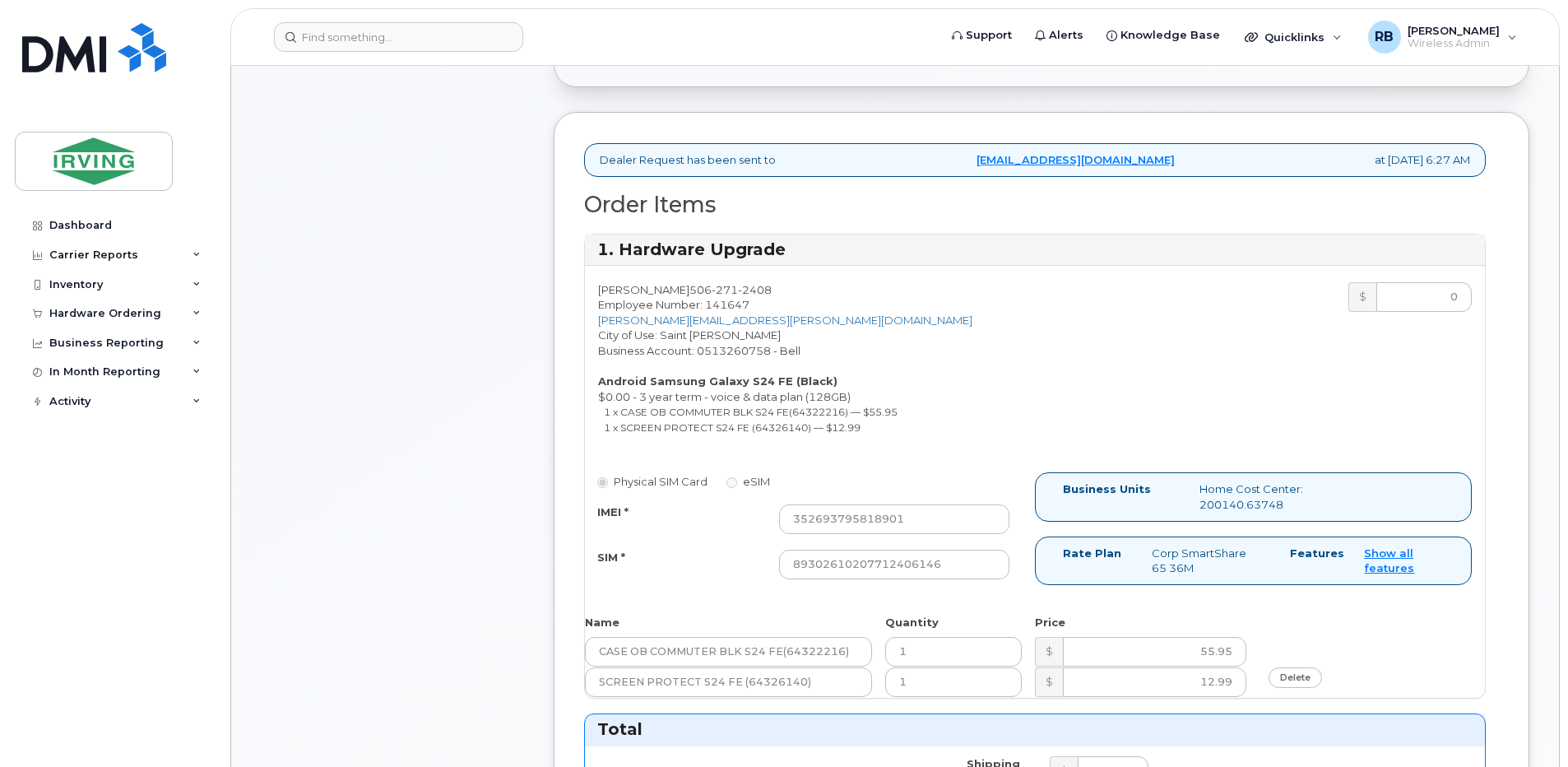
scroll to position [549, 0]
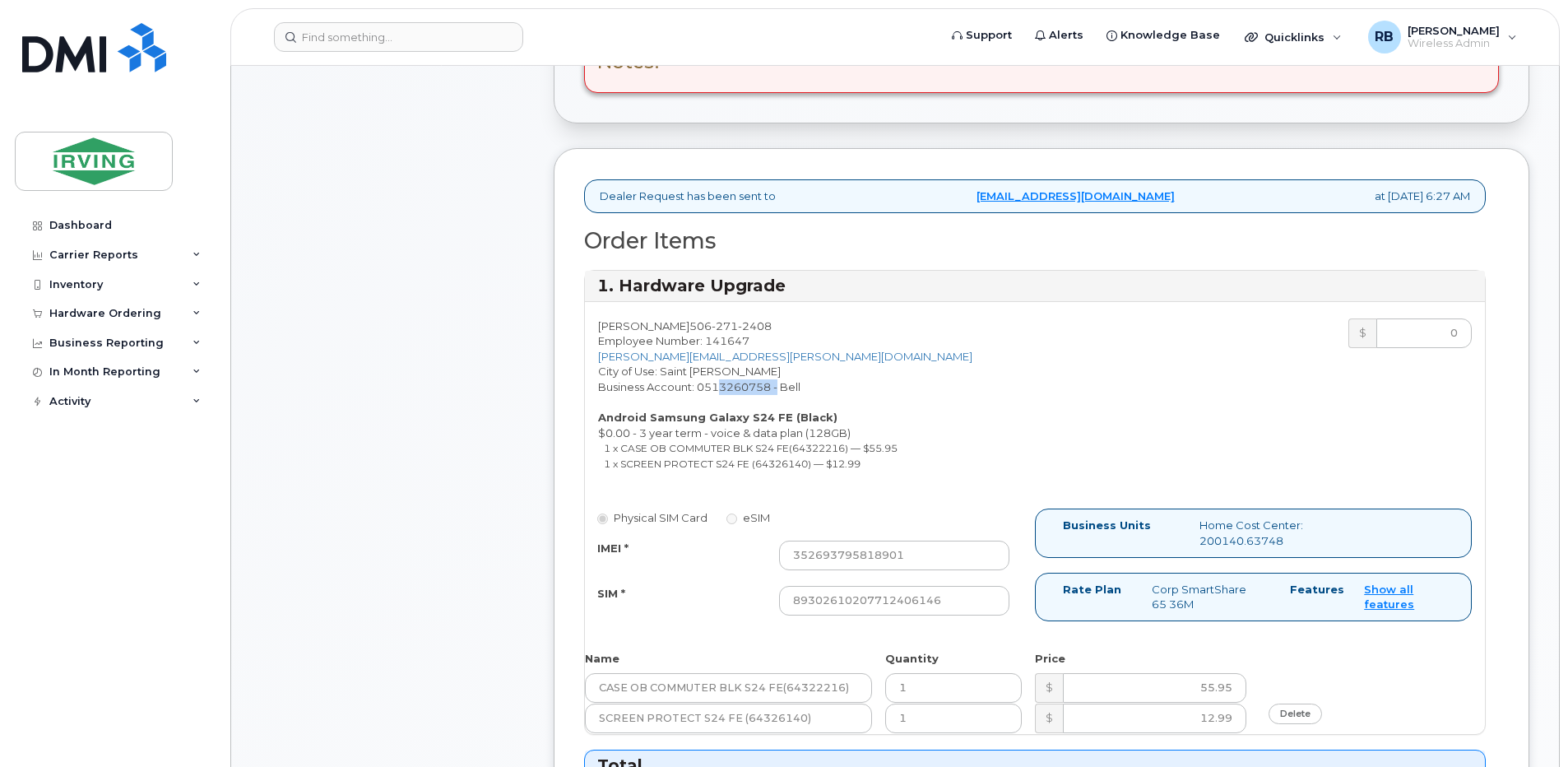
drag, startPoint x: 705, startPoint y: 389, endPoint x: 771, endPoint y: 390, distance: 66.0
click at [771, 390] on div "Kate Comeau 506 271 2408 Employee Number: 141647 comeau.kate@jdirving.com City …" at bounding box center [810, 399] width 450 height 160
copy div "513260758"
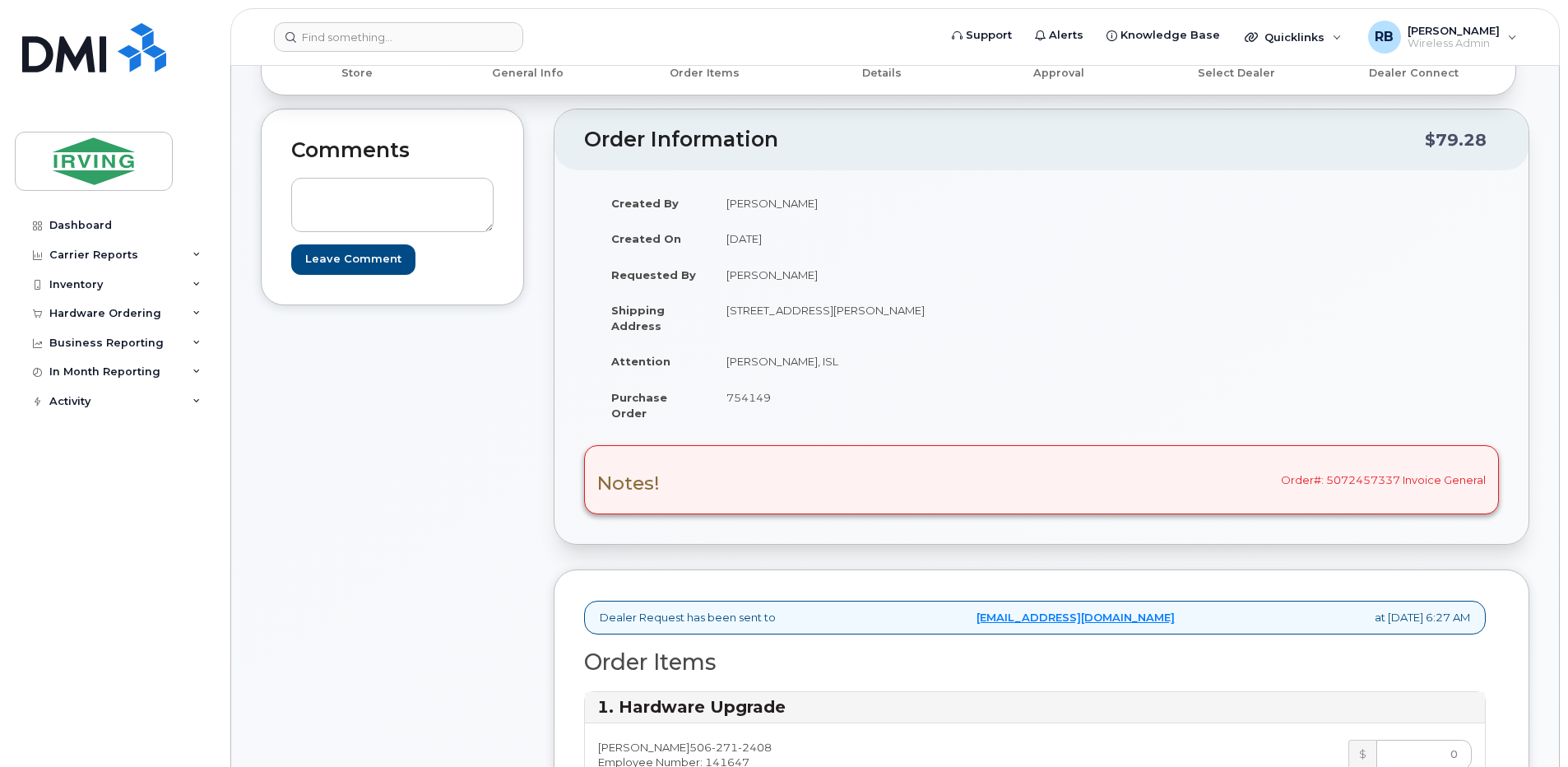
scroll to position [109, 0]
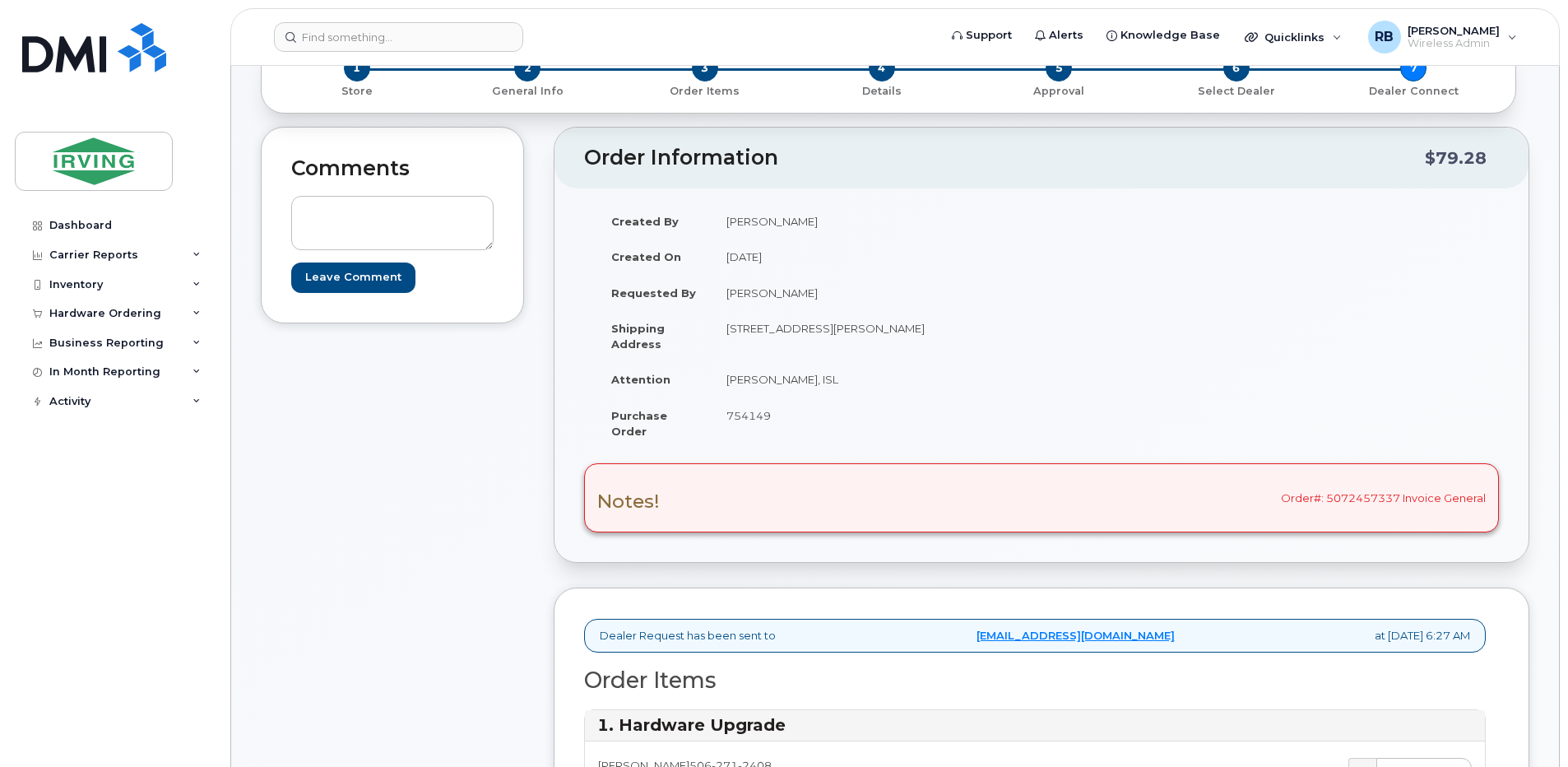
click at [1366, 500] on div "Notes! Order#: 5072457337 Invoice General" at bounding box center [1042, 498] width 915 height 69
drag, startPoint x: 1401, startPoint y: 500, endPoint x: 1279, endPoint y: 497, distance: 122.0
click at [1279, 497] on div "Notes! Order#: 5072457337 Invoice General" at bounding box center [1042, 498] width 915 height 69
drag, startPoint x: 947, startPoint y: 332, endPoint x: 903, endPoint y: 330, distance: 44.0
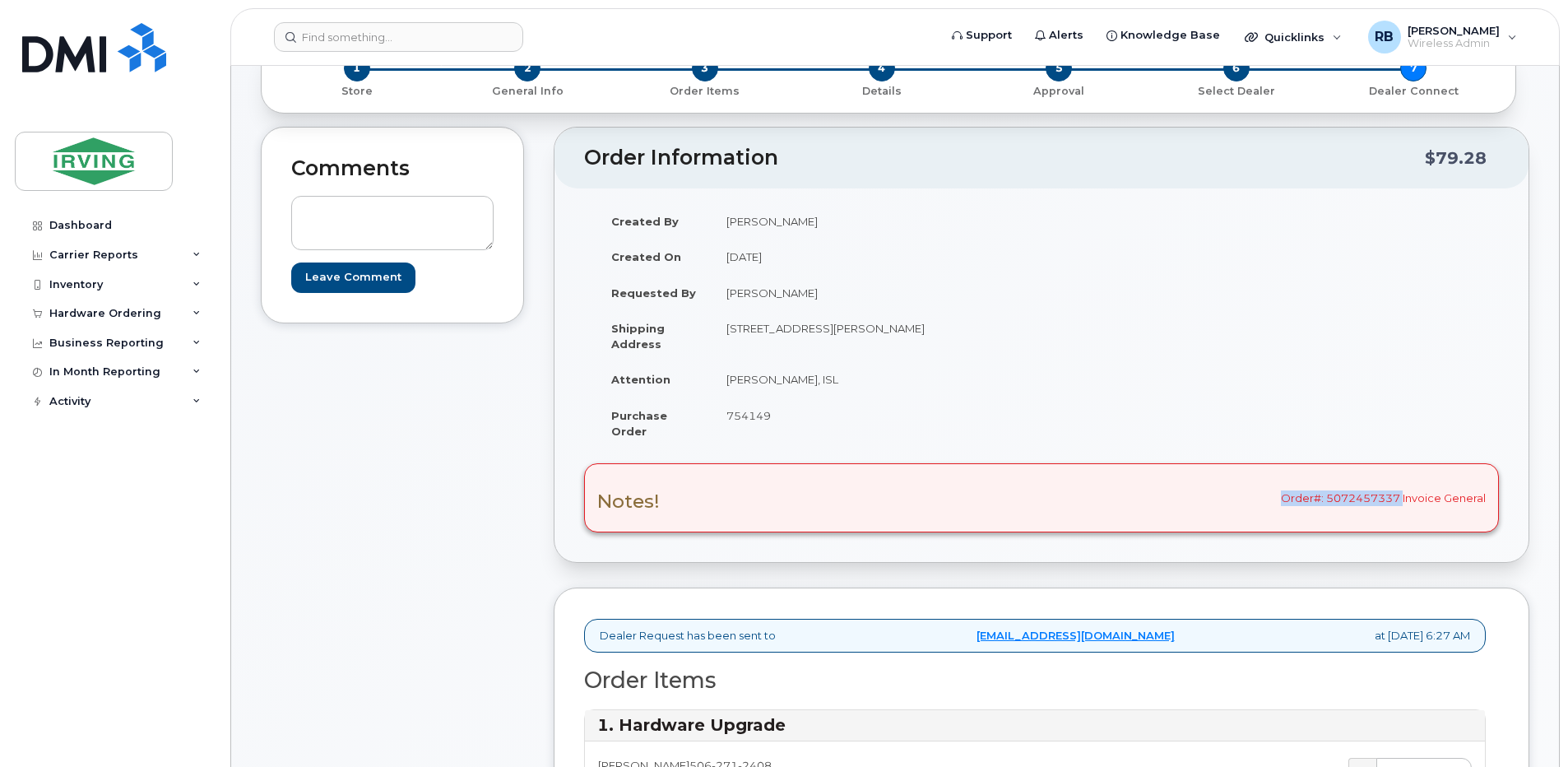
click at [903, 330] on td "430 Bayside Dr SAINT JOHN NB E2J 1A8 CANADA" at bounding box center [870, 336] width 318 height 51
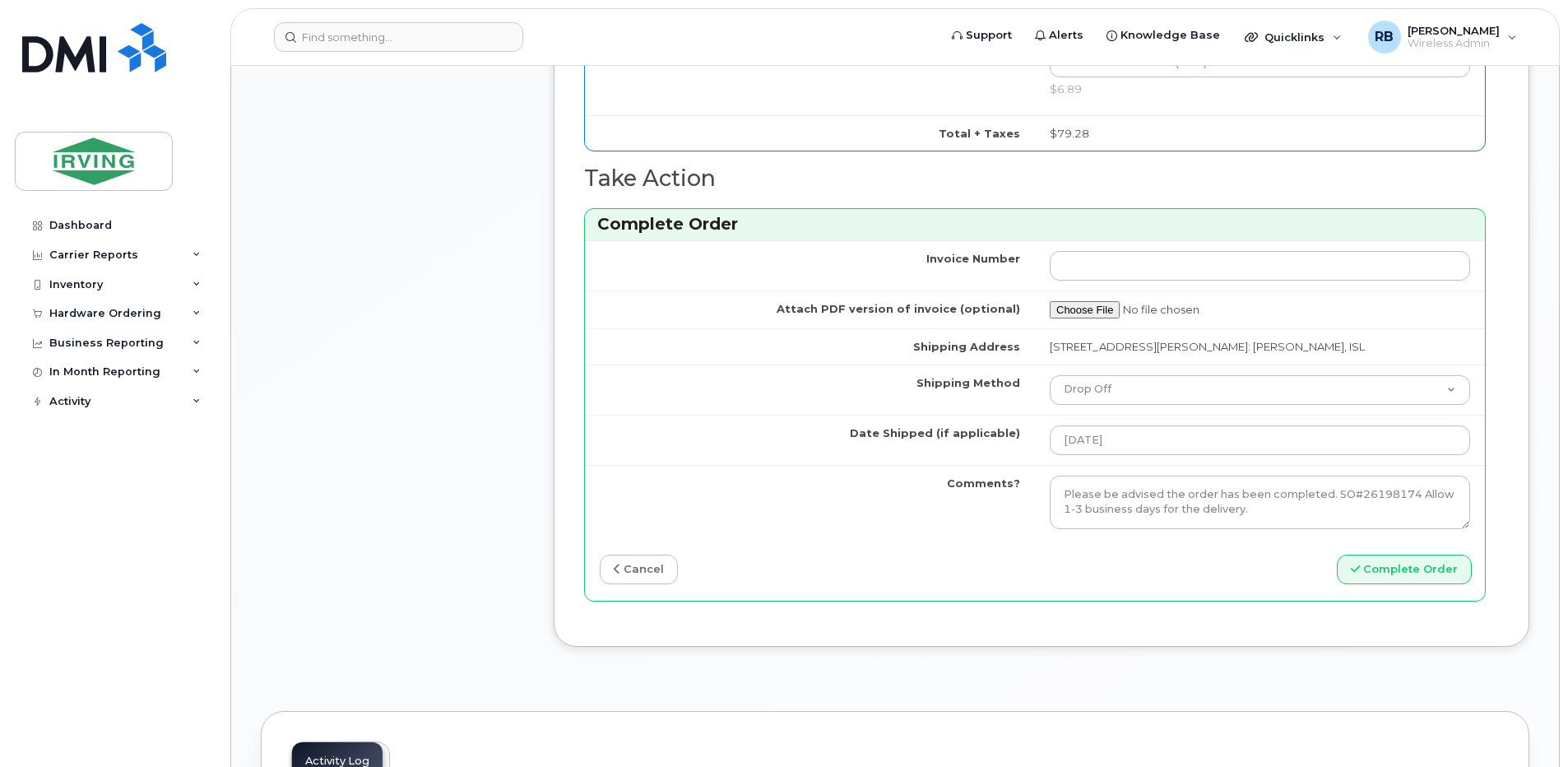
scroll to position [1537, 0]
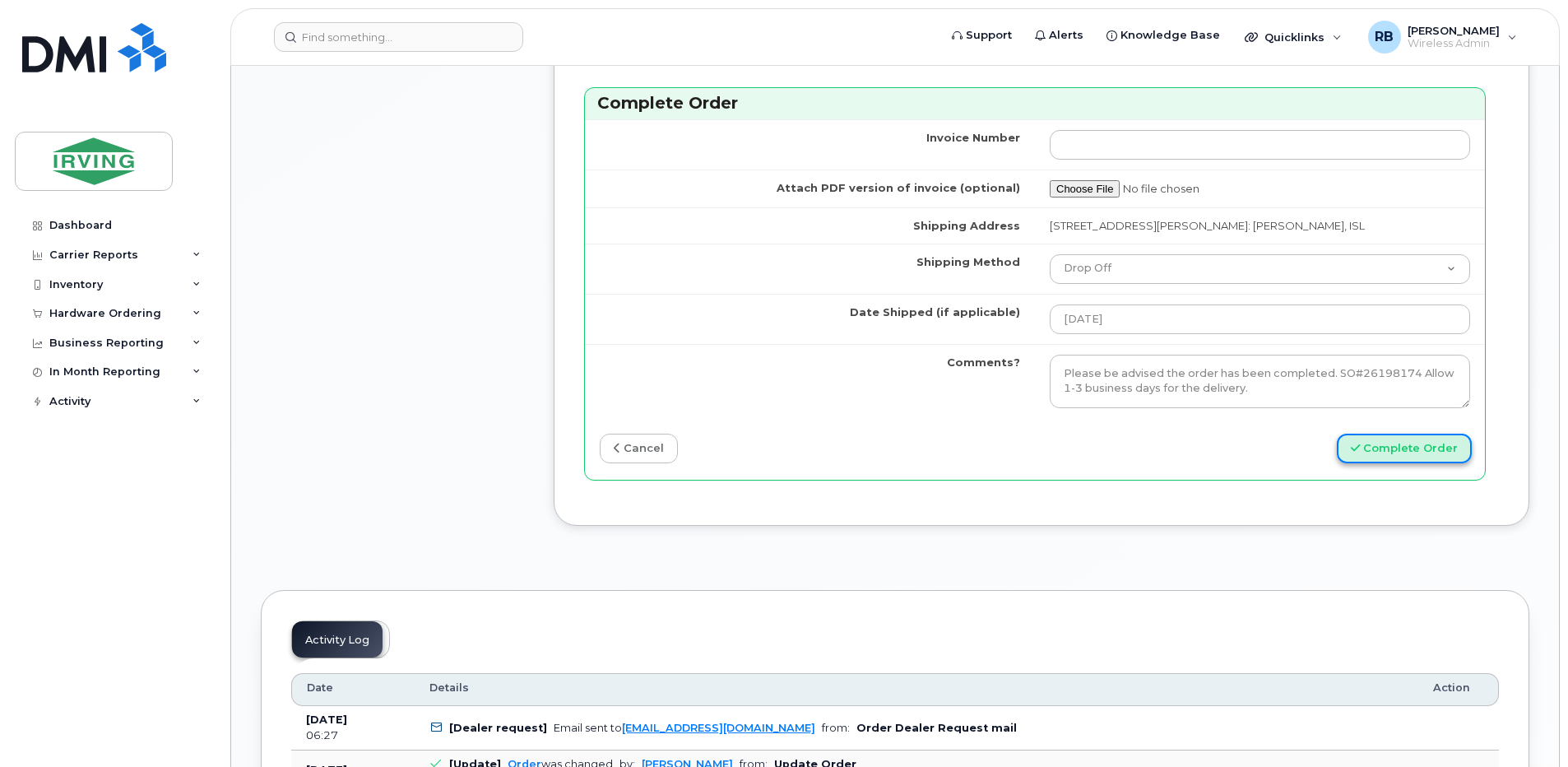
click at [1417, 464] on button "Complete Order" at bounding box center [1404, 448] width 135 height 31
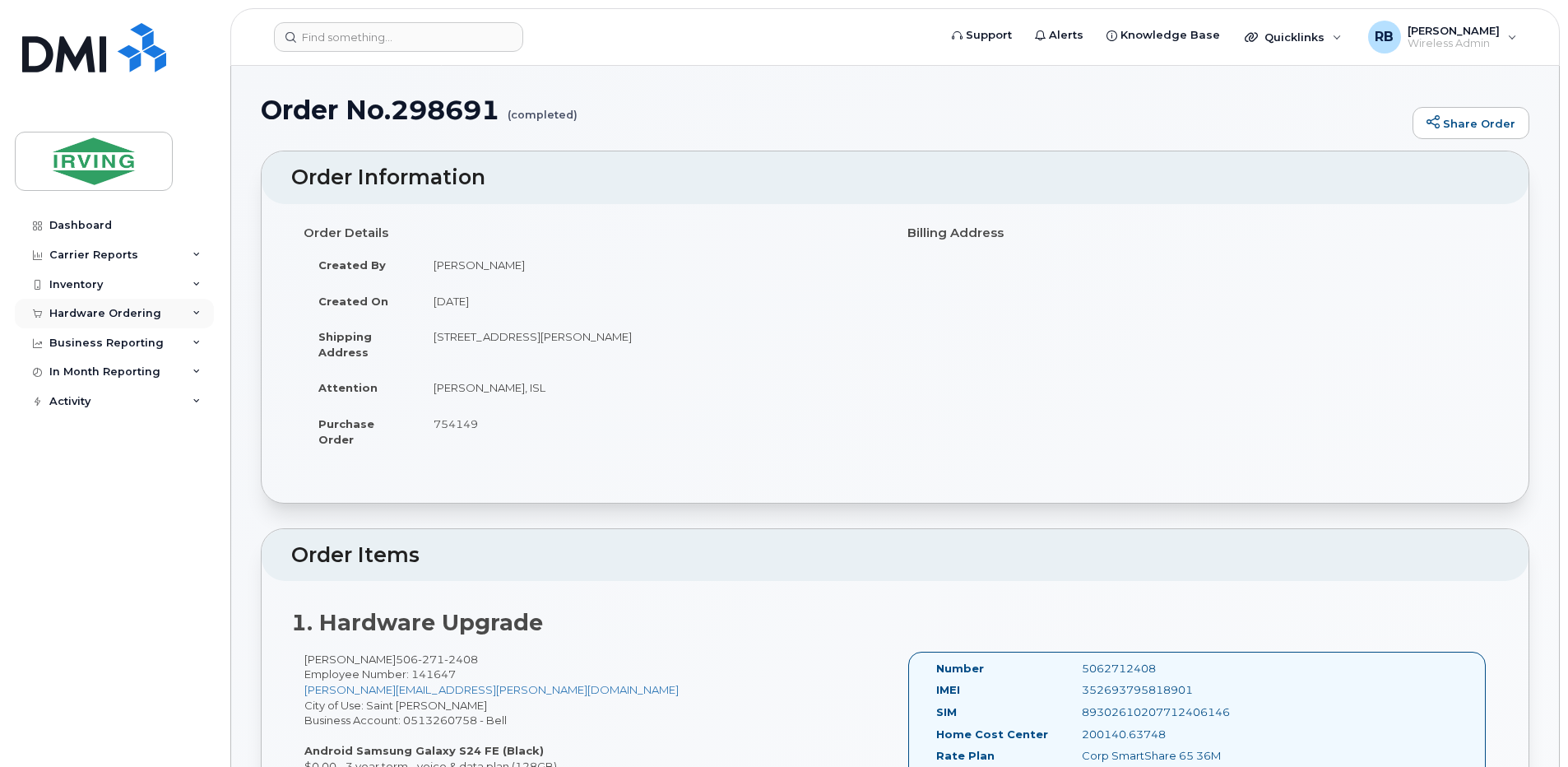
click at [131, 314] on div "Hardware Ordering" at bounding box center [105, 313] width 112 height 13
click at [81, 372] on div "Orders" at bounding box center [76, 376] width 40 height 15
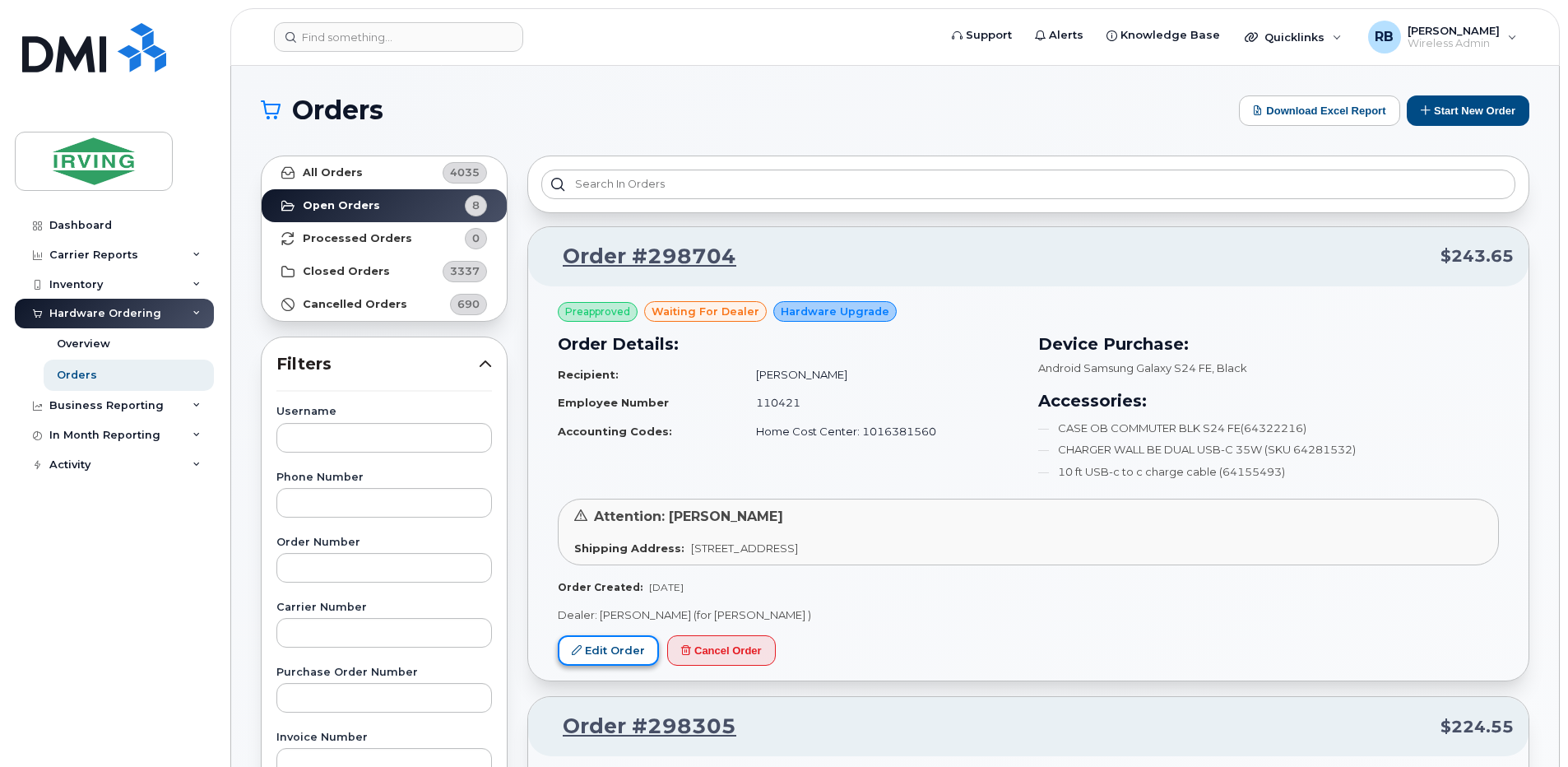
click at [596, 651] on link "Edit Order" at bounding box center [608, 651] width 102 height 31
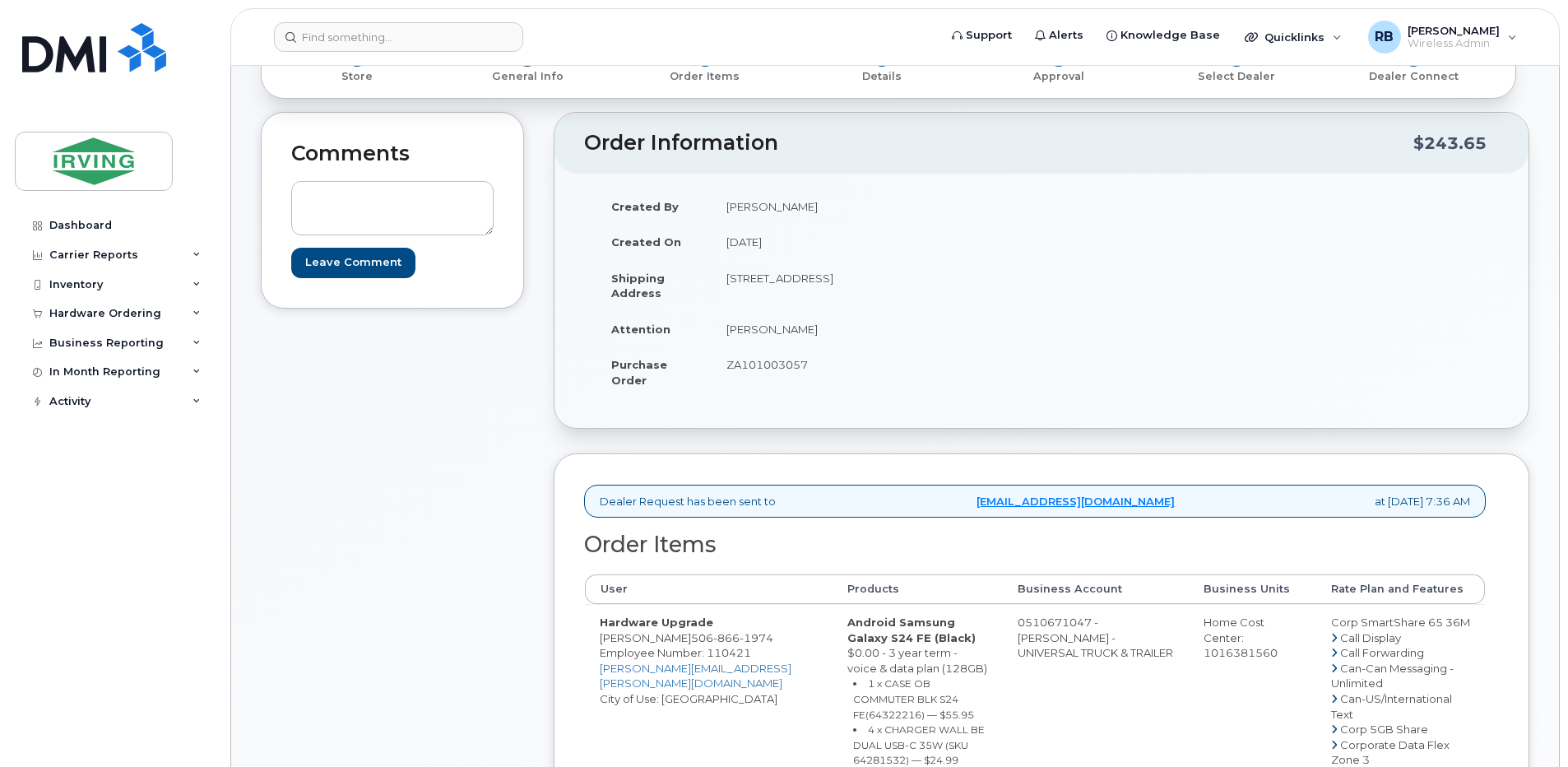
scroll to position [329, 0]
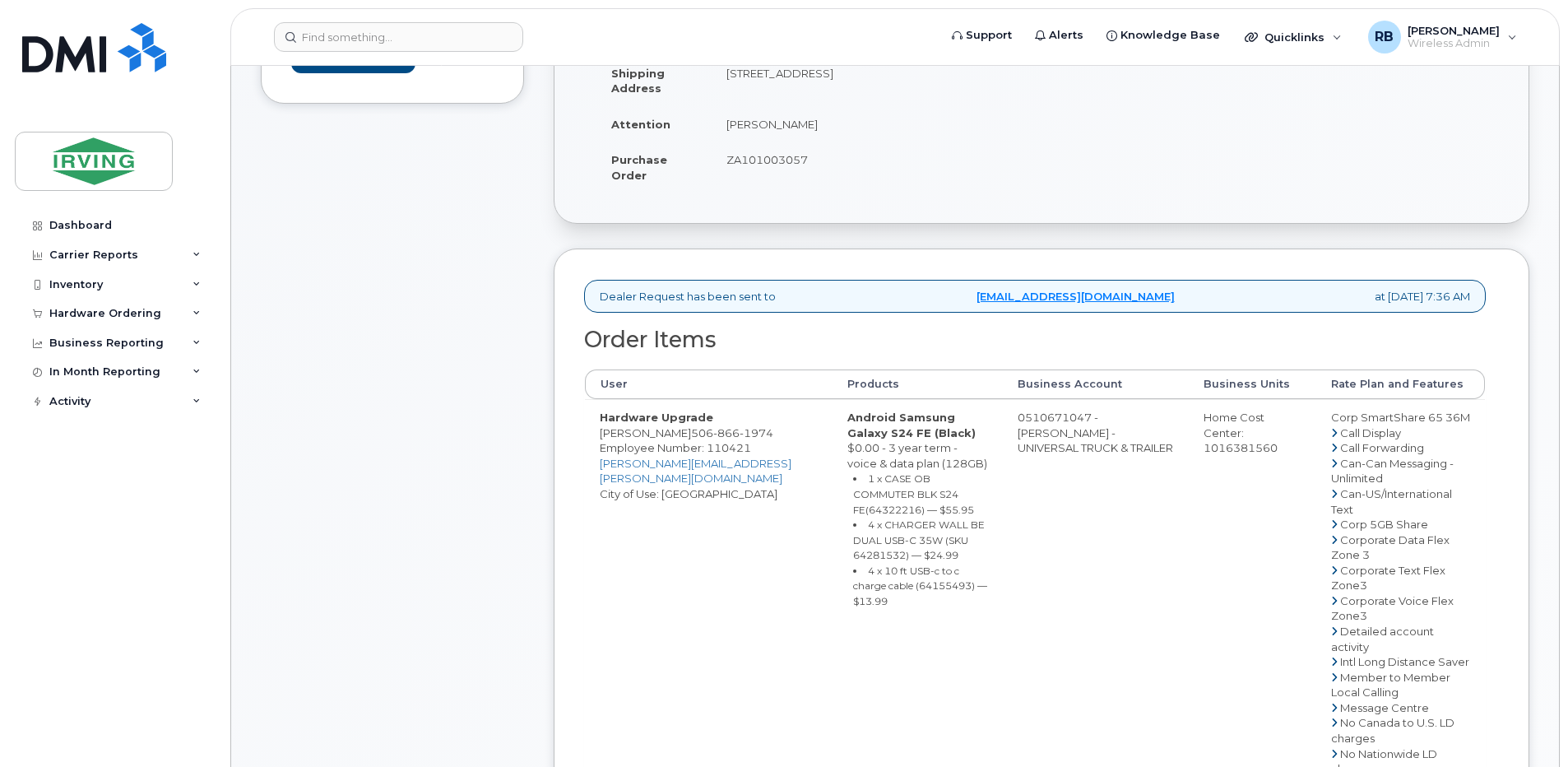
drag, startPoint x: 1053, startPoint y: 432, endPoint x: 1121, endPoint y: 431, distance: 68.0
copy td "510671047"
click at [471, 352] on div "Comments Leave Comment" at bounding box center [392, 643] width 264 height 1472
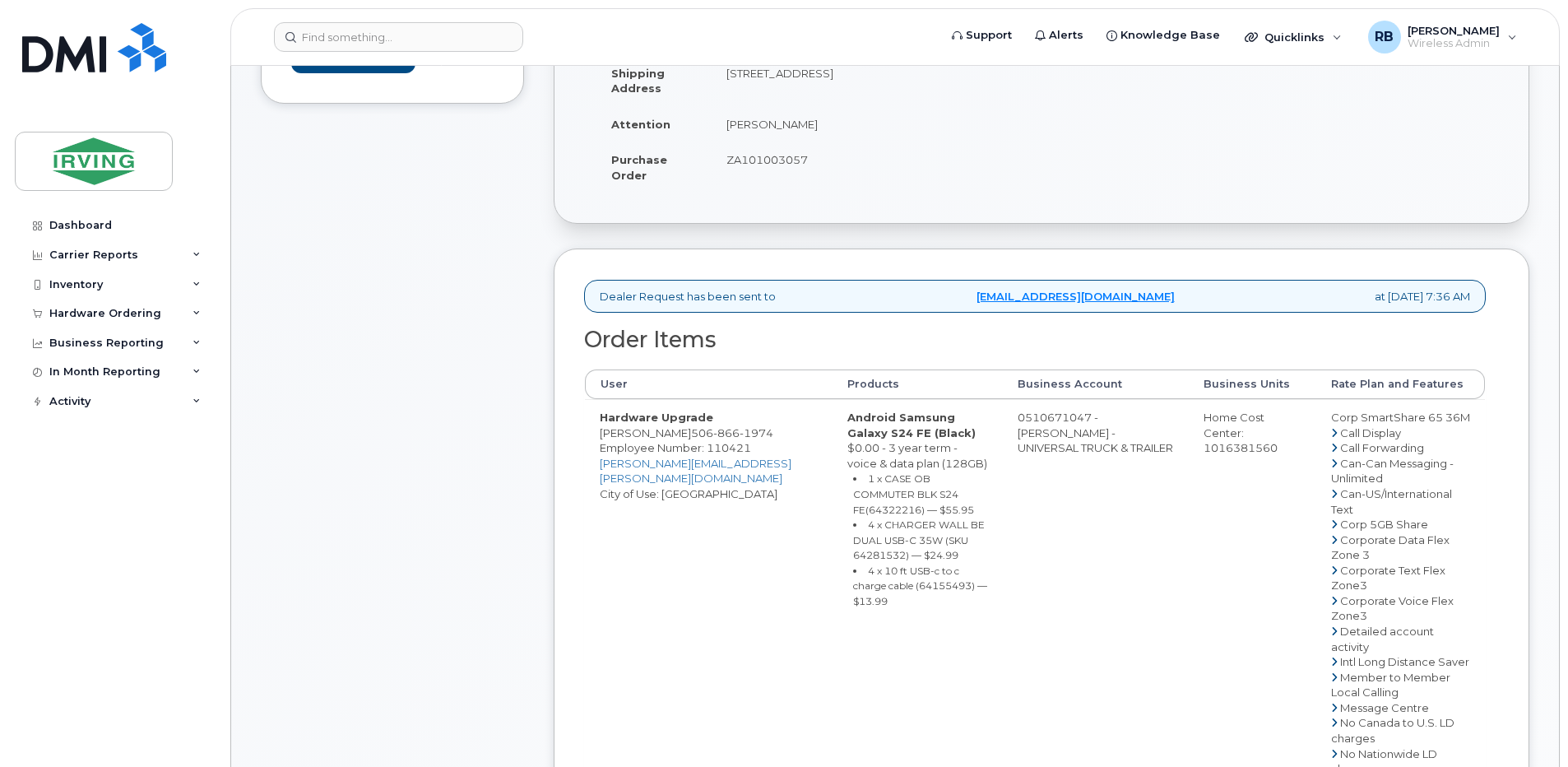
click at [770, 158] on span "ZA101003057" at bounding box center [767, 159] width 81 height 13
copy span "ZA101003057"
drag, startPoint x: 647, startPoint y: 446, endPoint x: 665, endPoint y: 447, distance: 18.0
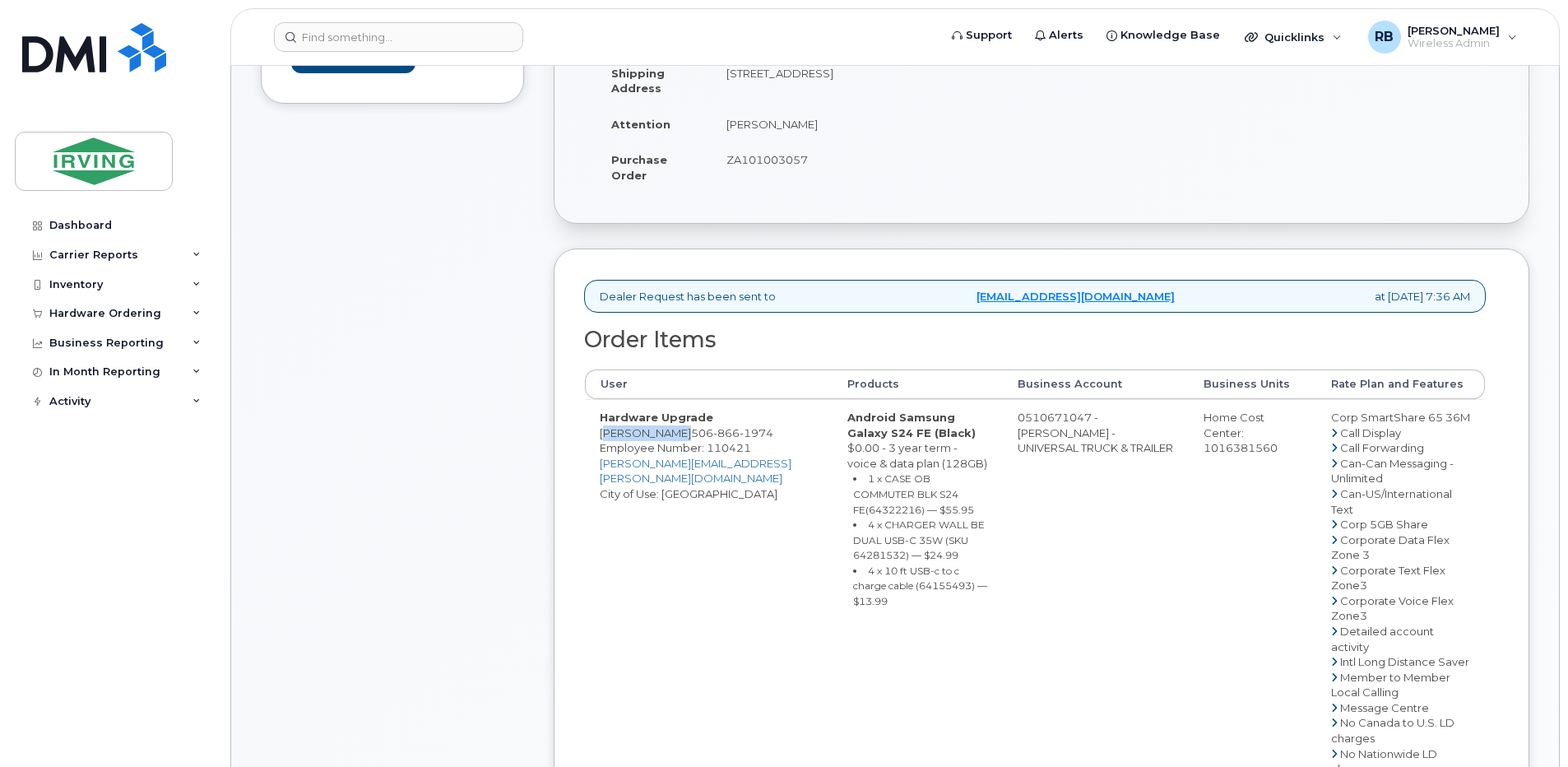
drag, startPoint x: 672, startPoint y: 447, endPoint x: 602, endPoint y: 447, distance: 70.0
copy td "[PERSON_NAME]"
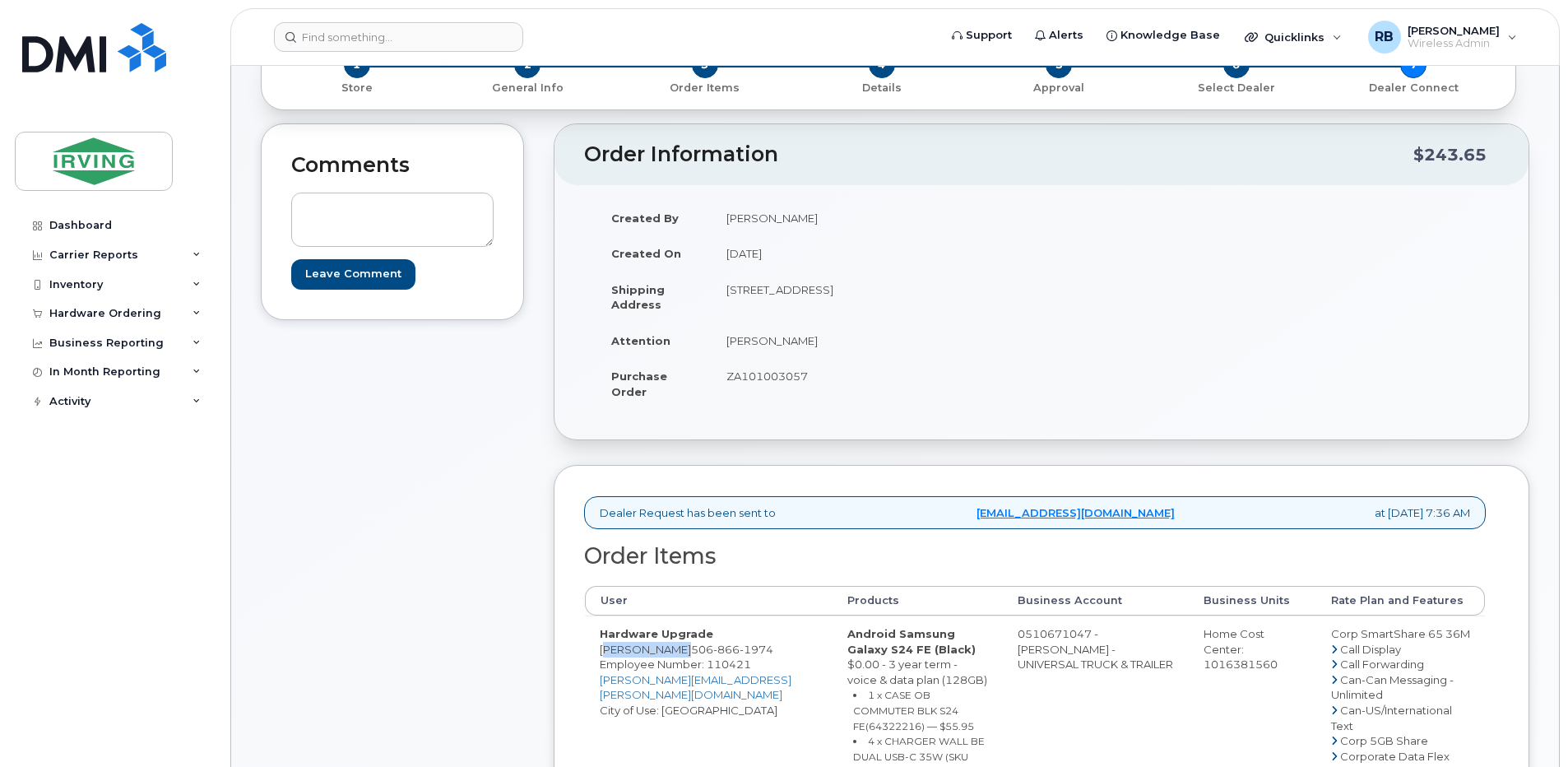
scroll to position [109, 0]
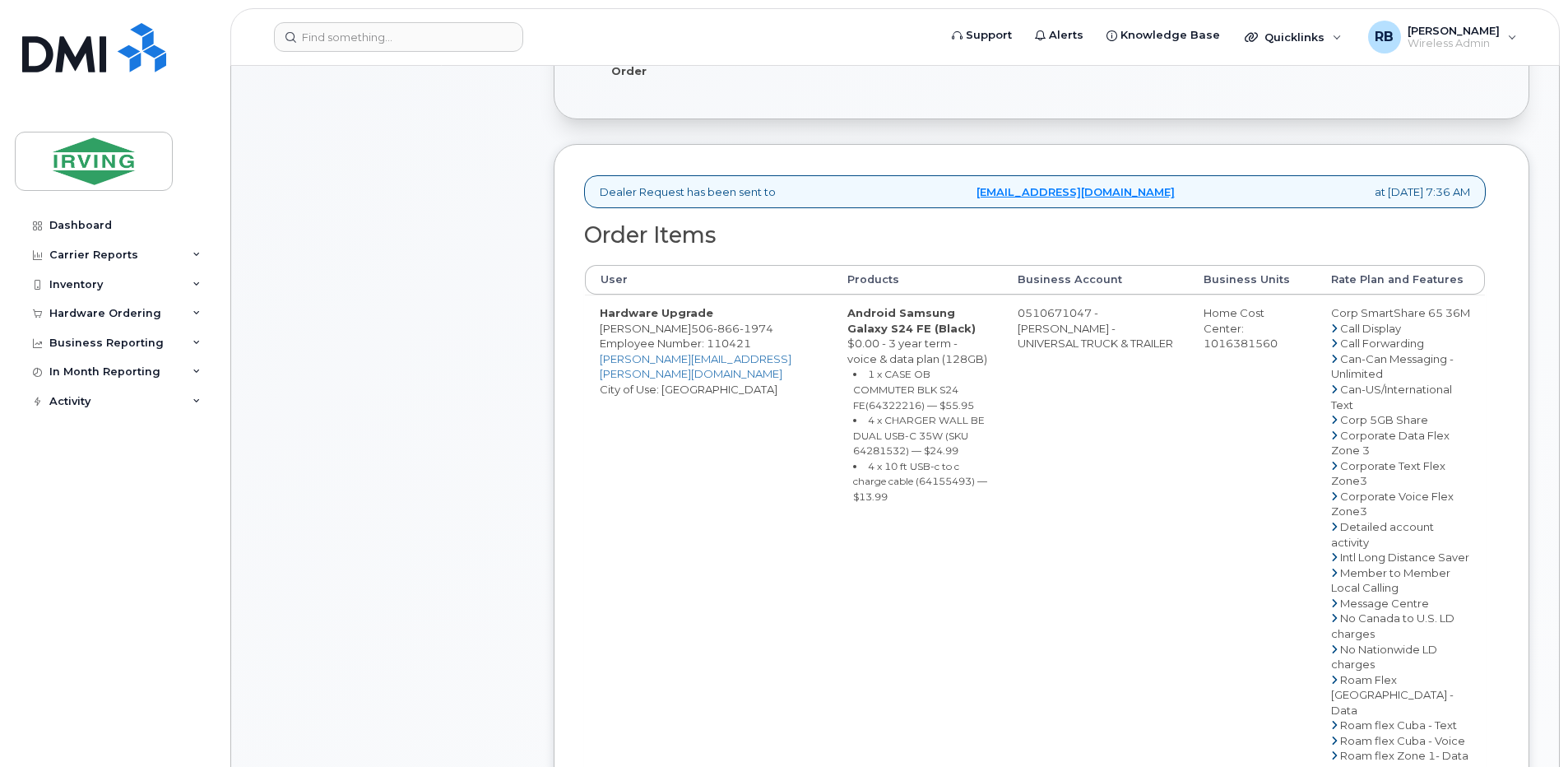
scroll to position [439, 0]
click at [691, 330] on span "[PHONE_NUMBER]" at bounding box center [732, 323] width 82 height 13
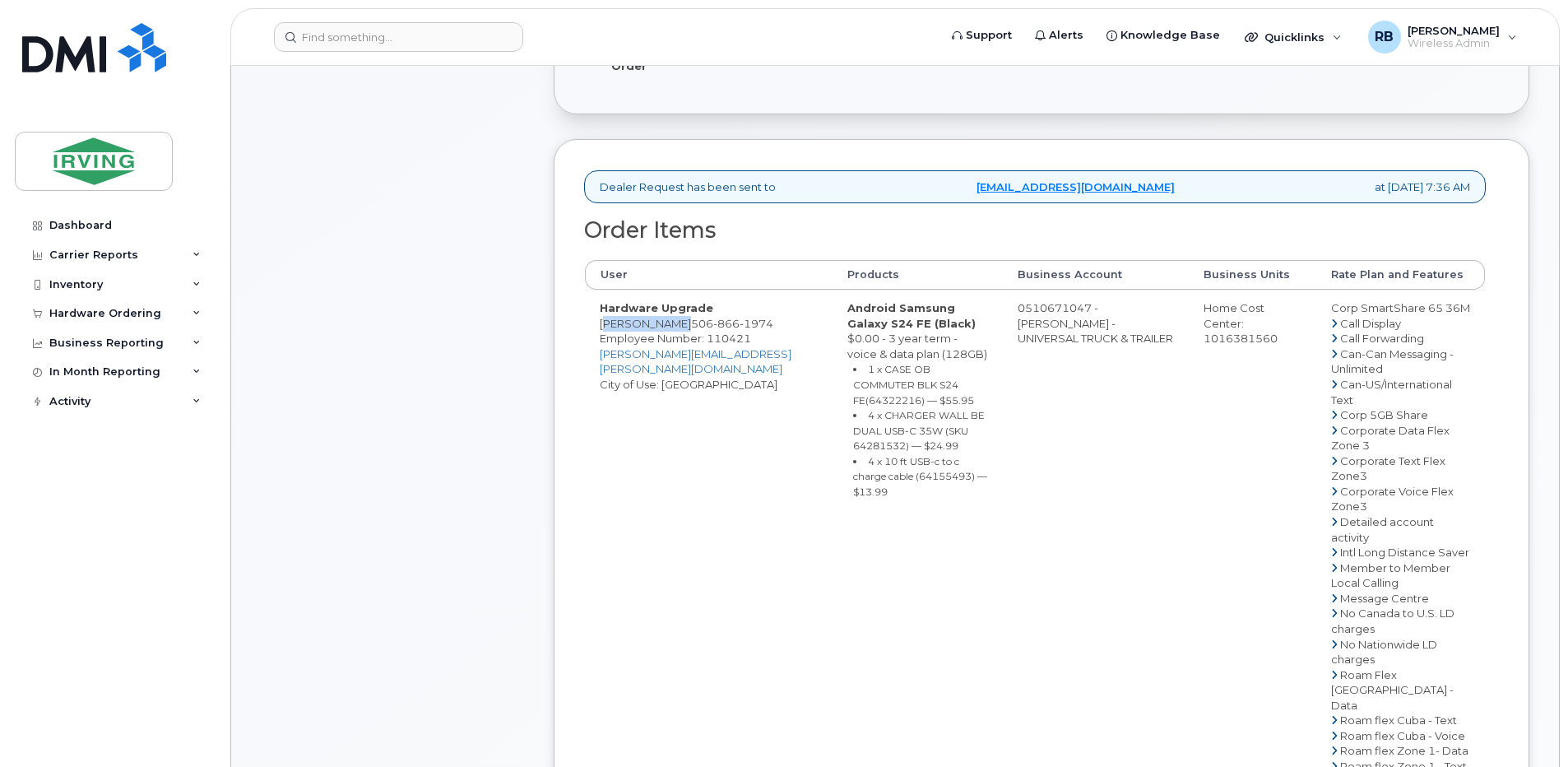
drag, startPoint x: 673, startPoint y: 337, endPoint x: 602, endPoint y: 339, distance: 71.0
click at [602, 339] on td "Hardware Upgrade [PERSON_NAME] [PHONE_NUMBER] Employee Number: 110421 [PERSON_N…" at bounding box center [709, 682] width 248 height 785
copy td "[PERSON_NAME]"
click at [949, 404] on small "1 x CASE OB COMMUTER BLK S24 FE(64322216) — $55.95" at bounding box center [914, 384] width 121 height 43
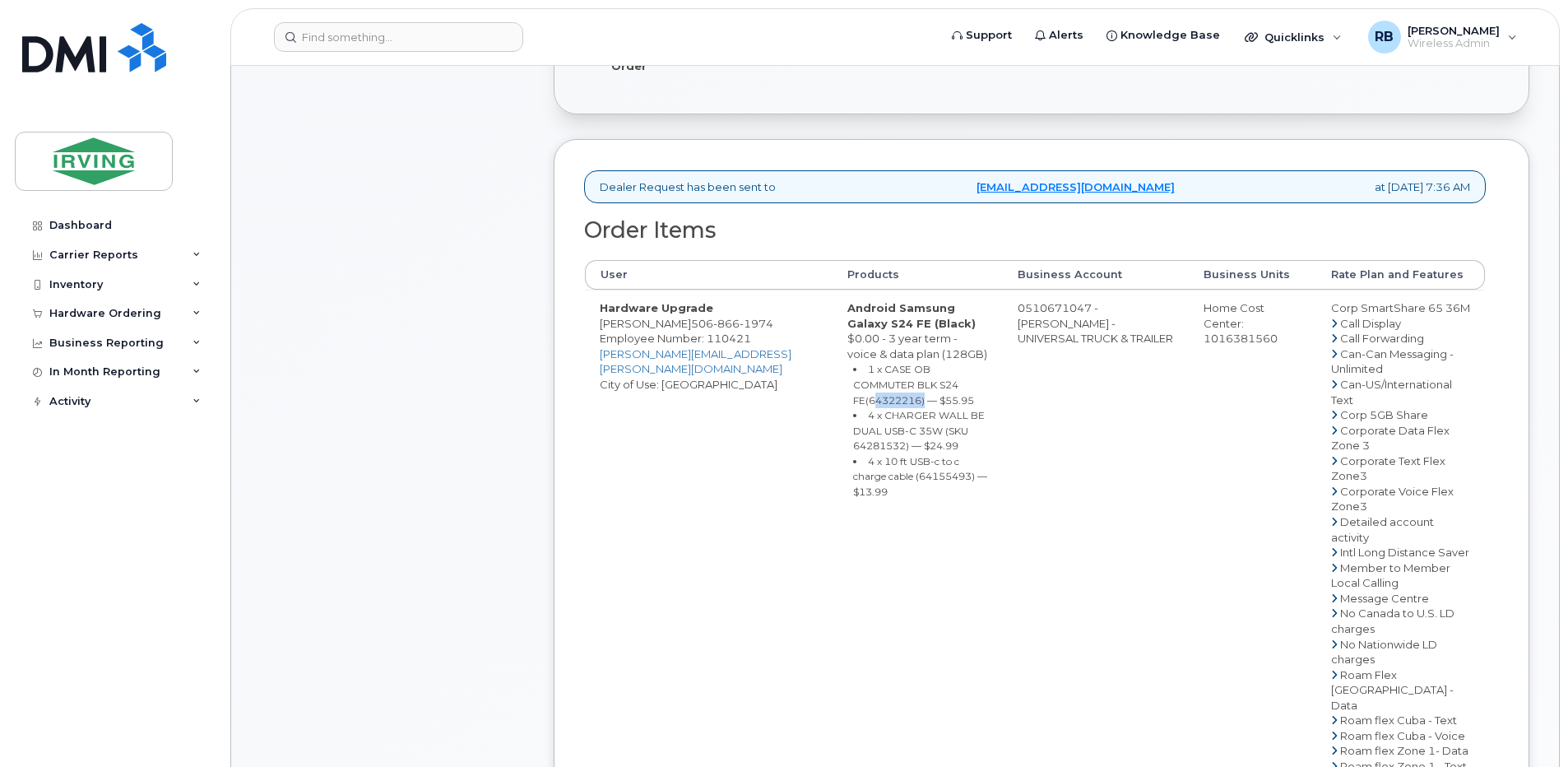
copy small "64322216"
click at [718, 330] on span "866" at bounding box center [727, 323] width 26 height 13
copy span "[PHONE_NUMBER]"
click at [434, 449] on div "Comments Leave Comment" at bounding box center [392, 534] width 264 height 1472
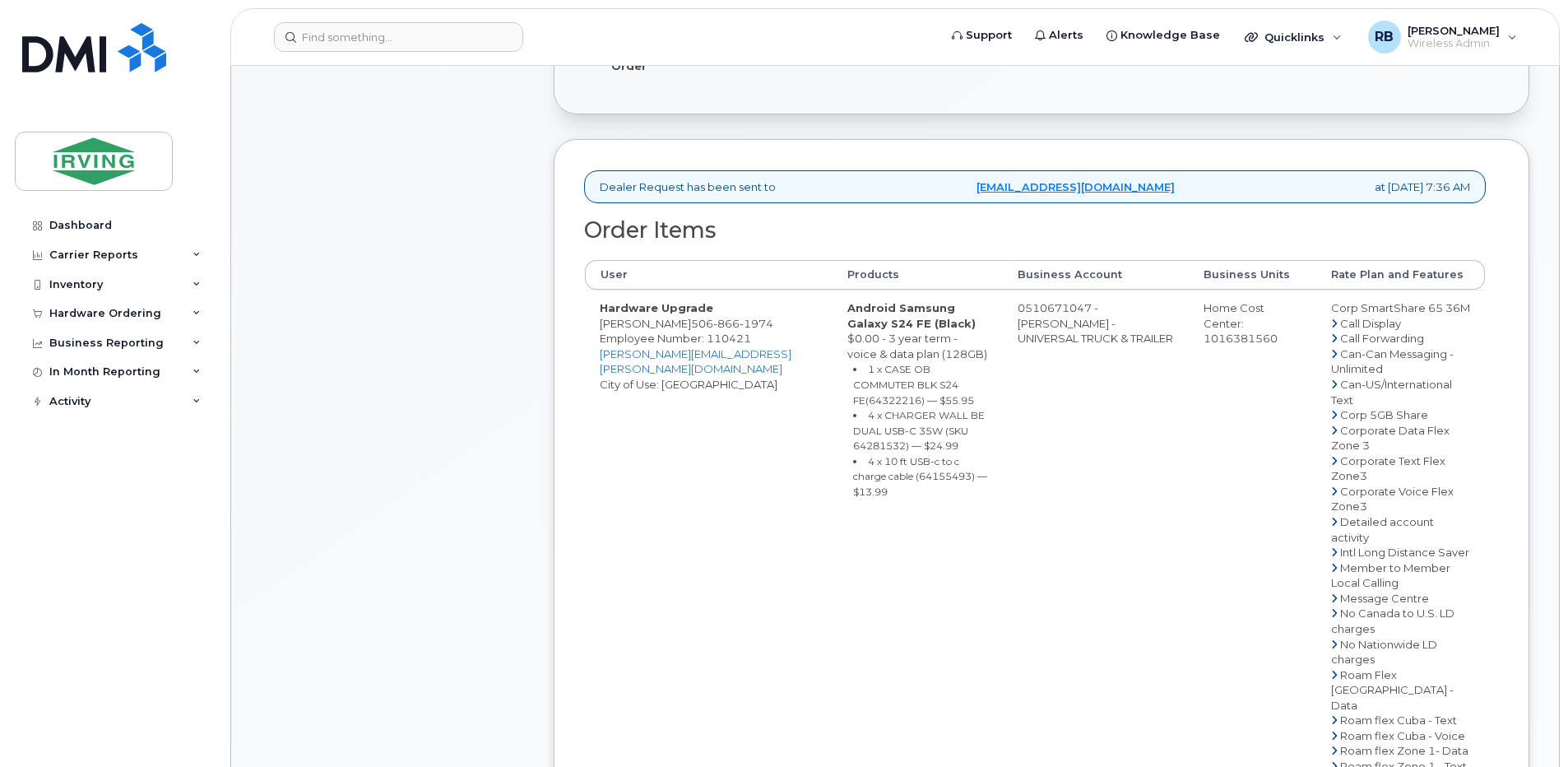
click at [903, 452] on small "4 x CHARGER WALL BE DUAL USB-C 35W (SKU 64281532) — $24.99" at bounding box center [919, 431] width 131 height 43
copy small "64281532"
click at [916, 496] on small "4 x 10 ft USB-c to c charge cable (64155493) — $13.99" at bounding box center [920, 476] width 134 height 43
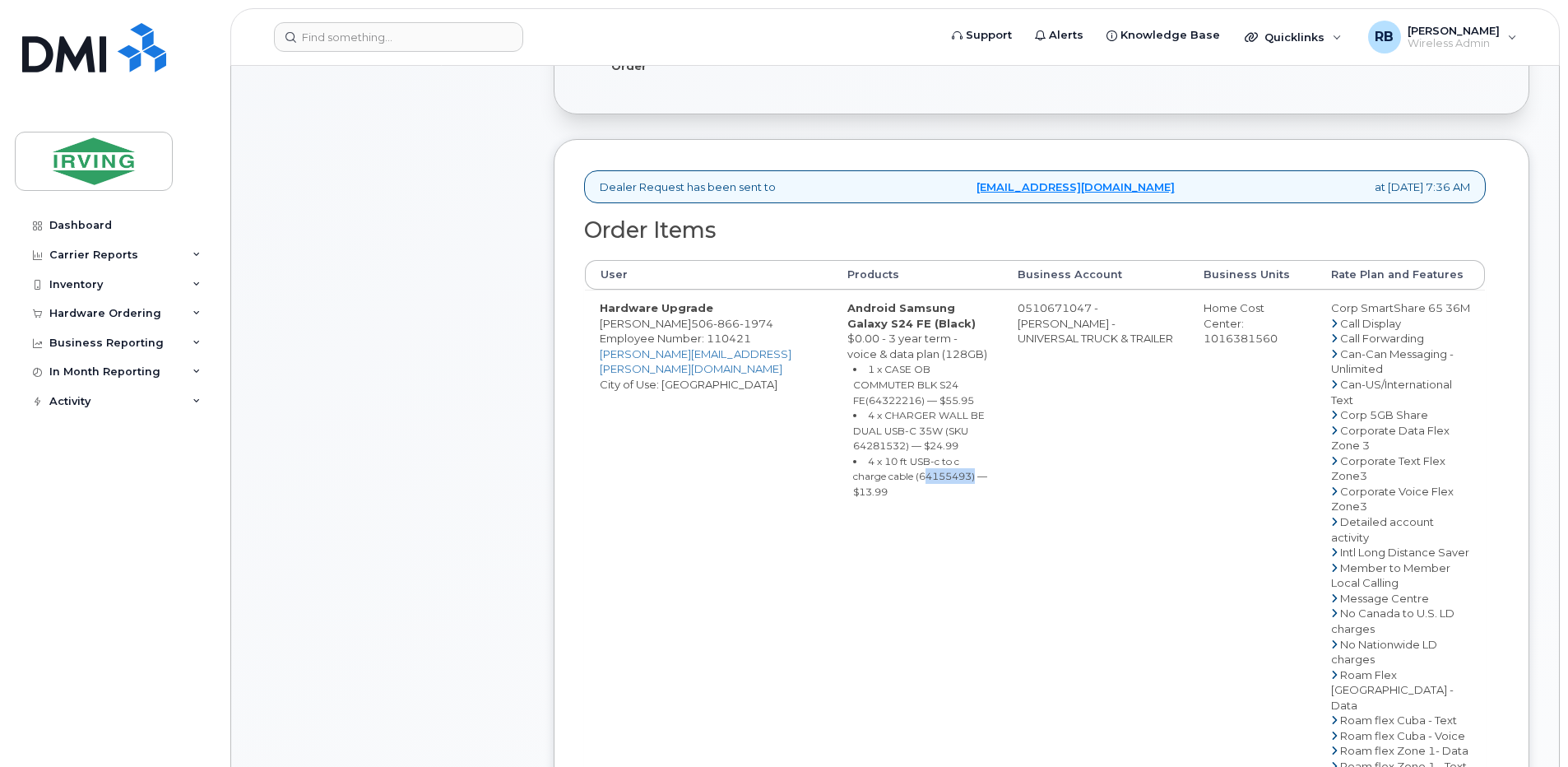
copy small "64155493"
click at [681, 465] on td "Hardware Upgrade [PERSON_NAME] [PHONE_NUMBER] Employee Number: 110421 [PERSON_N…" at bounding box center [709, 682] width 248 height 785
drag, startPoint x: 1052, startPoint y: 322, endPoint x: 1123, endPoint y: 324, distance: 71.0
click at [1123, 324] on td "0510671047 - [PERSON_NAME] - UNIVERSAL TRUCK & TRAILER" at bounding box center [1097, 682] width 186 height 785
copy td "510671047"
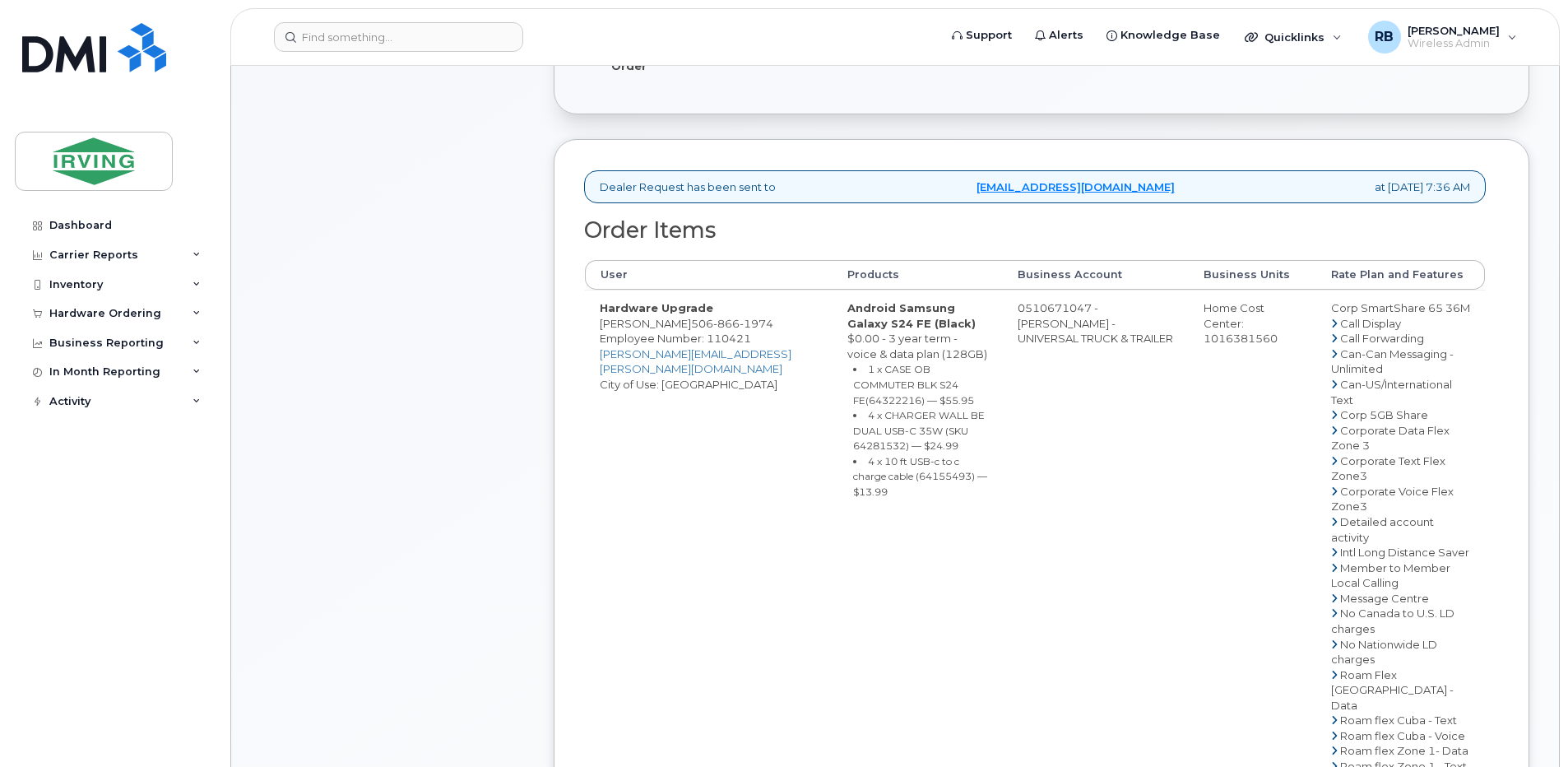
click at [740, 330] on span "1974" at bounding box center [757, 323] width 34 height 13
copy span "[PHONE_NUMBER]"
click at [390, 336] on div "Comments Leave Comment" at bounding box center [392, 534] width 264 height 1472
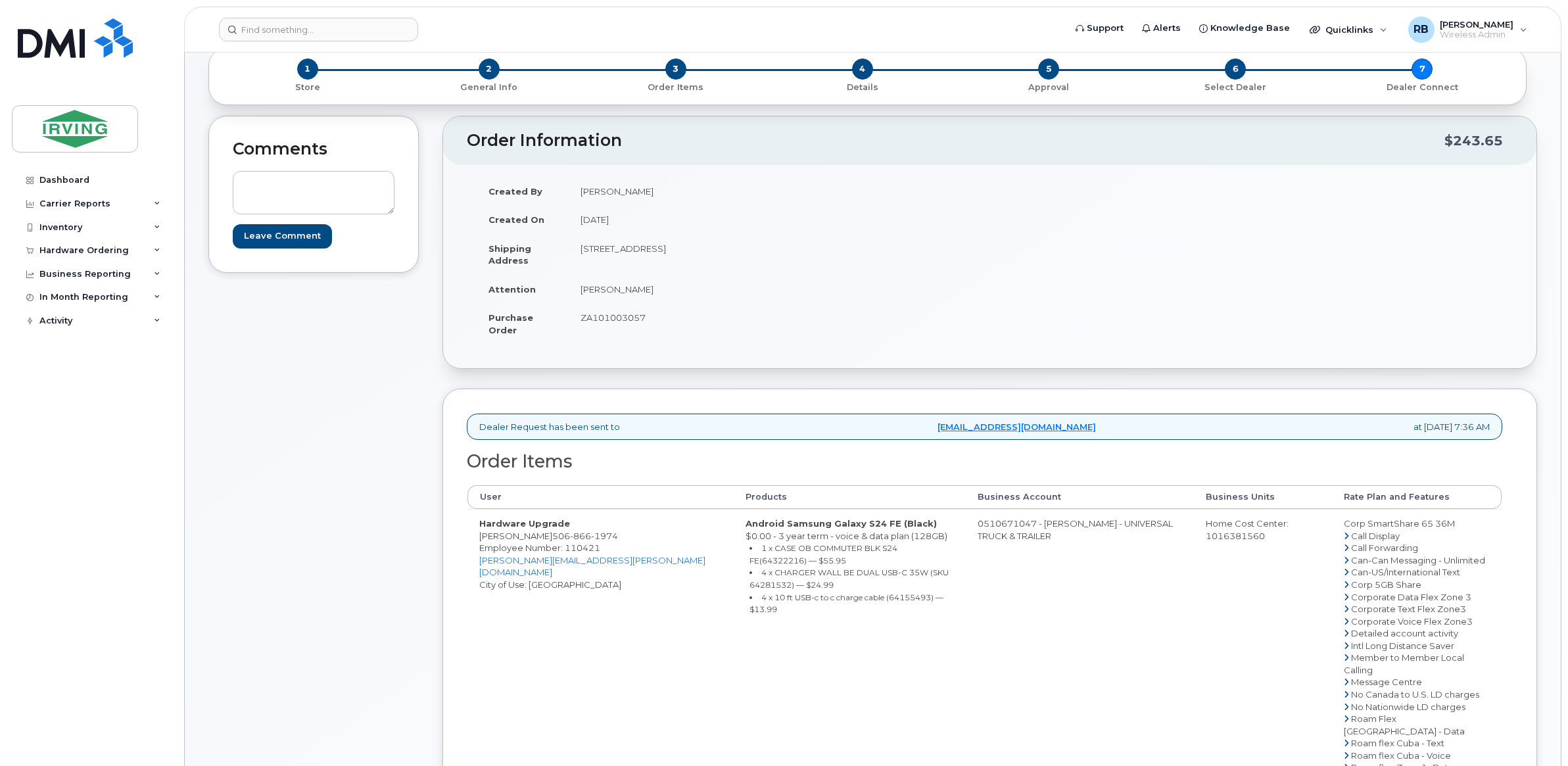
scroll to position [109, 0]
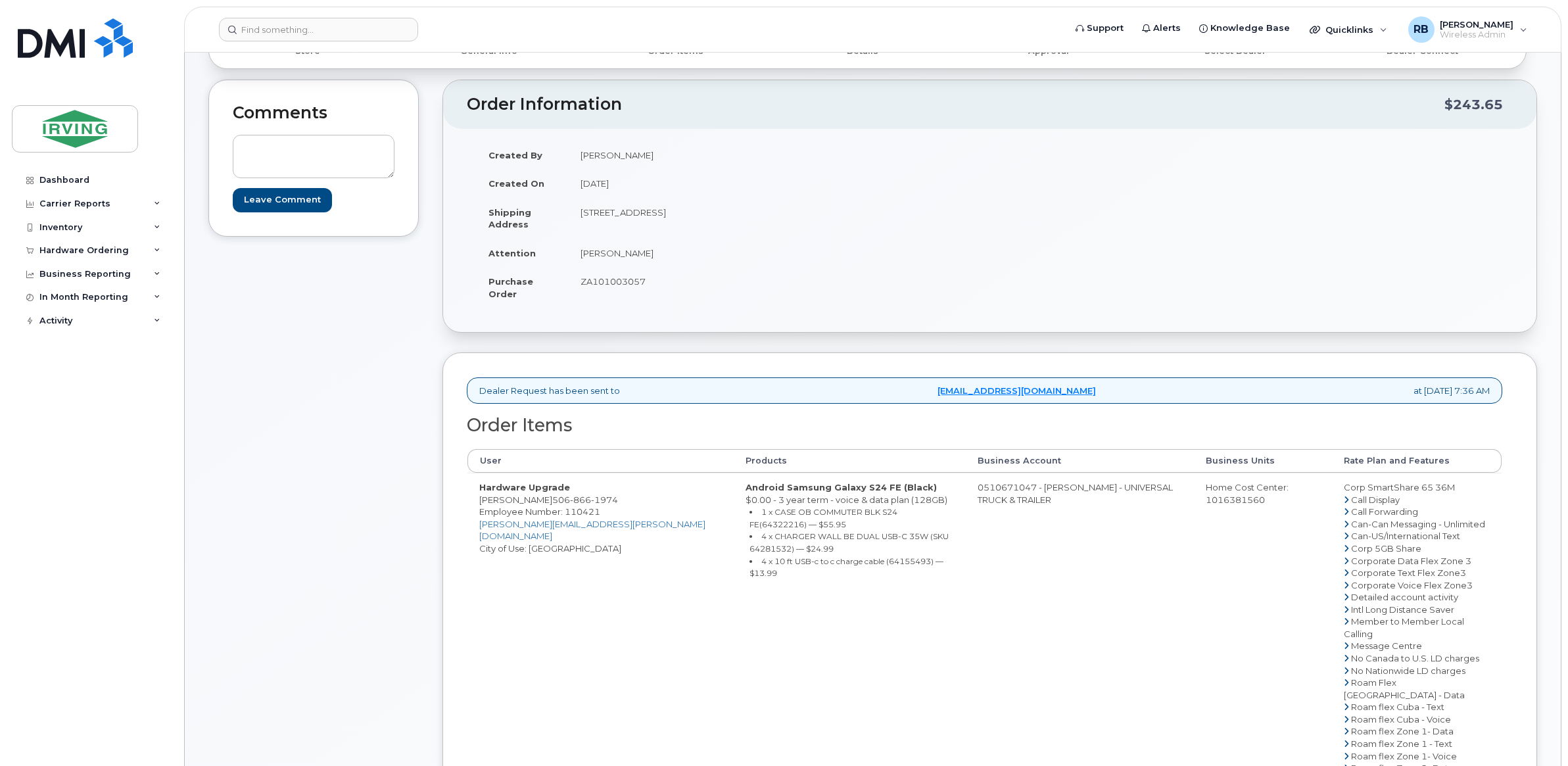
click at [357, 421] on div "Comments Leave Comment" at bounding box center [313, 588] width 211 height 1018
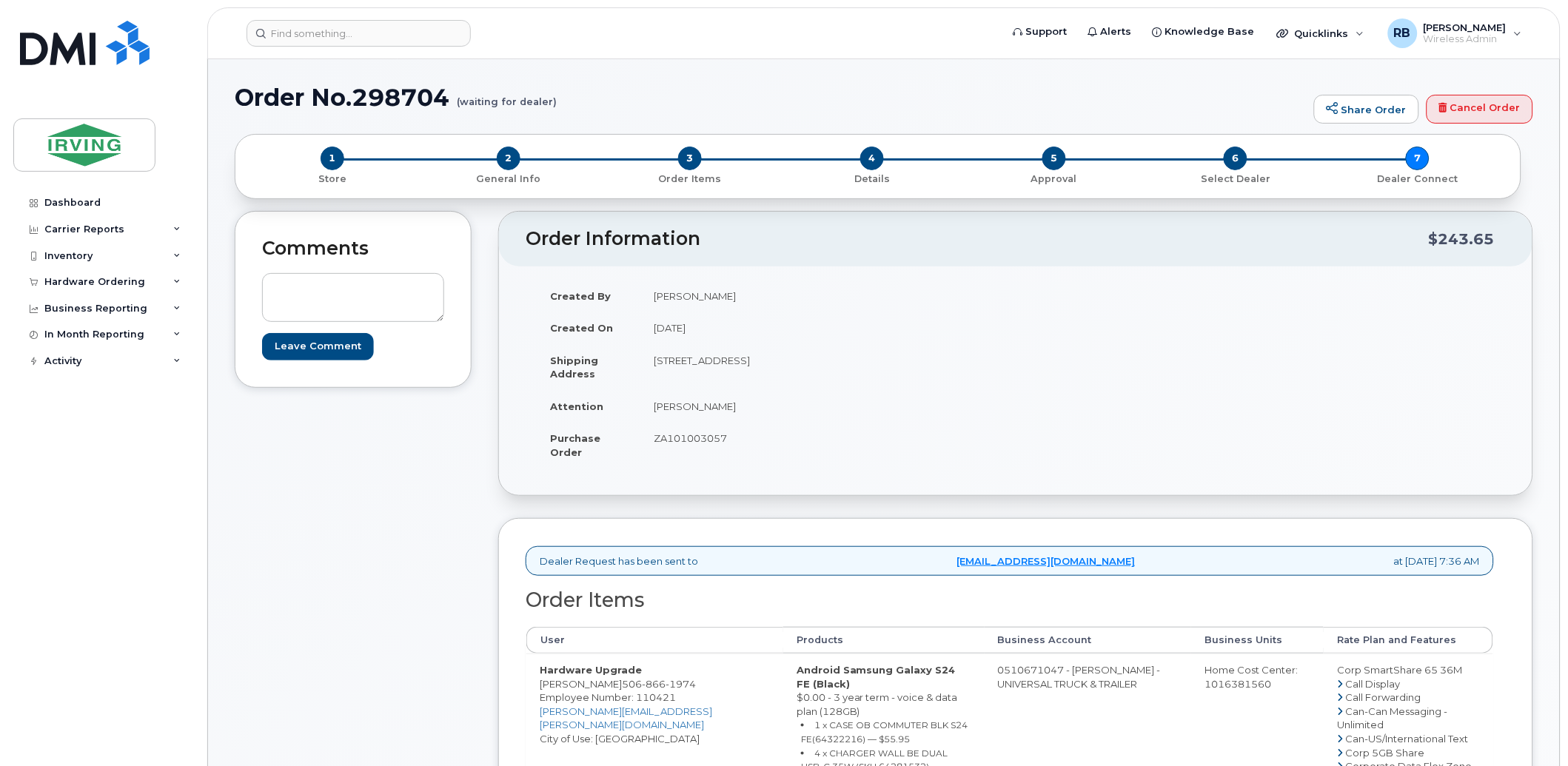
scroll to position [0, 0]
click at [111, 283] on div "Hardware Ordering" at bounding box center [95, 282] width 101 height 12
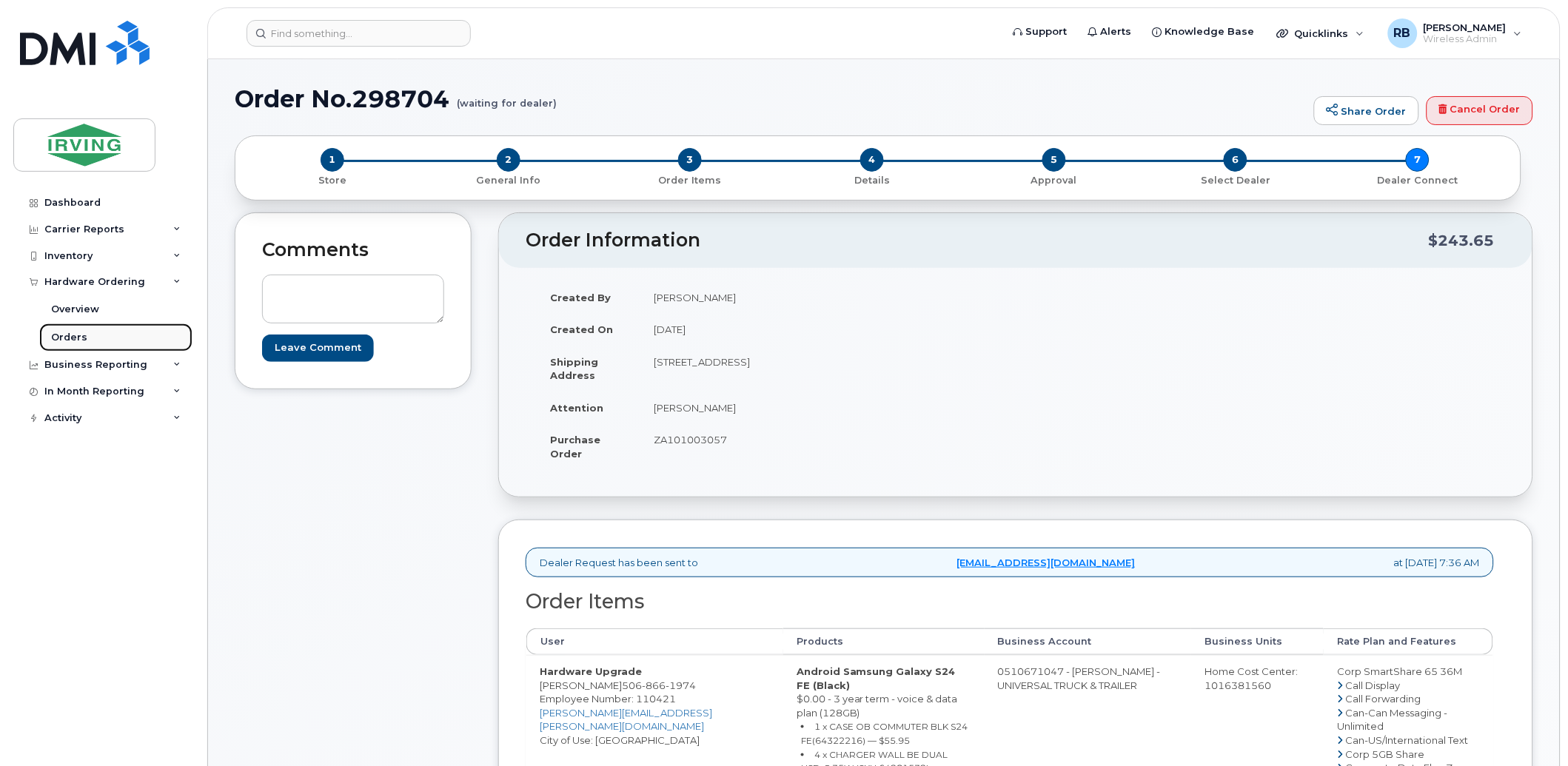
click at [55, 341] on div "Orders" at bounding box center [69, 338] width 36 height 13
